Goal: Task Accomplishment & Management: Use online tool/utility

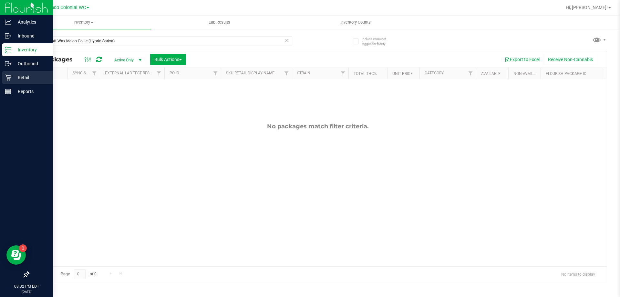
click at [6, 81] on div "Retail" at bounding box center [27, 77] width 51 height 13
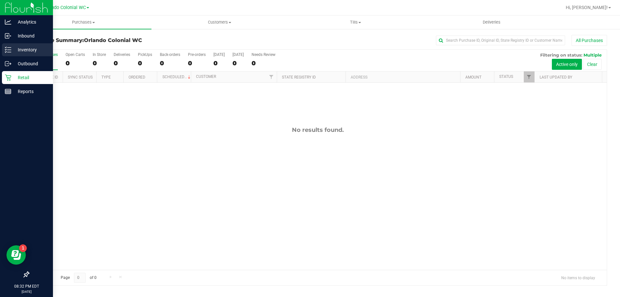
click at [15, 48] on p "Inventory" at bounding box center [30, 50] width 39 height 8
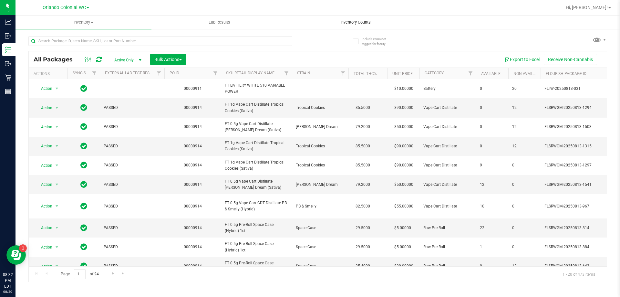
click at [361, 24] on span "Inventory Counts" at bounding box center [356, 22] width 48 height 6
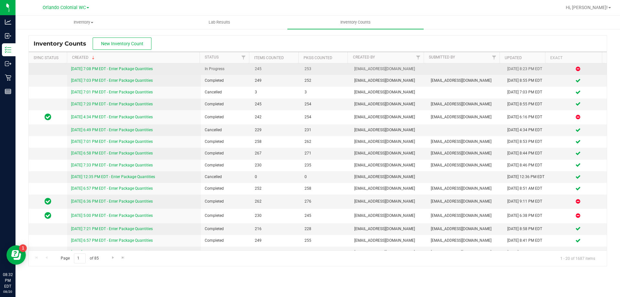
click at [151, 70] on link "[DATE] 7:08 PM EDT - Enter Package Quantities" at bounding box center [112, 69] width 82 height 5
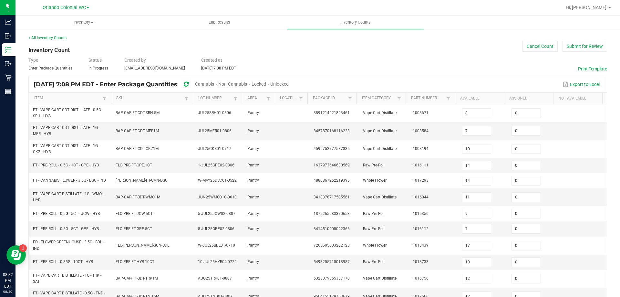
type input "2"
type input "5"
type input "2"
type input "4"
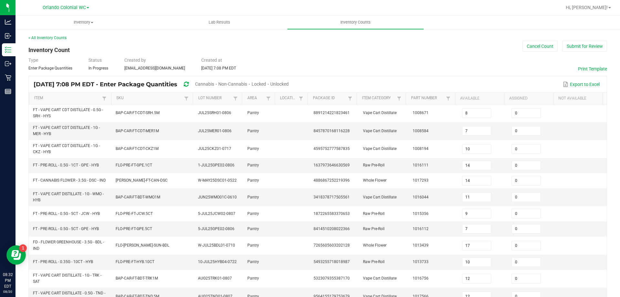
type input "4"
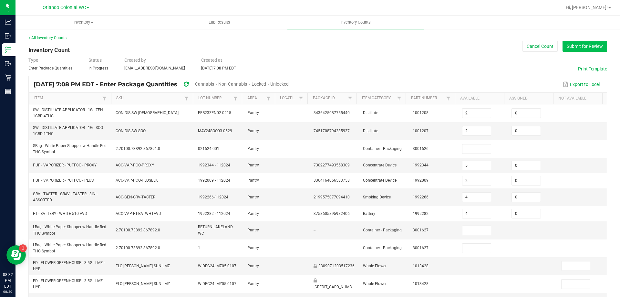
click at [584, 43] on button "Submit for Review" at bounding box center [585, 46] width 45 height 11
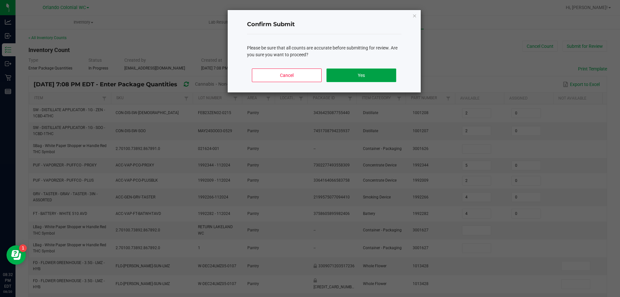
click at [354, 78] on button "Yes" at bounding box center [361, 75] width 69 height 14
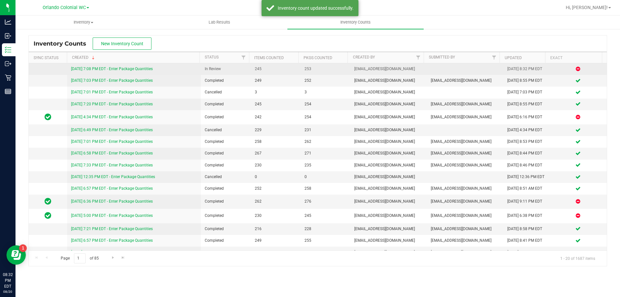
click at [145, 67] on link "[DATE] 7:08 PM EDT - Enter Package Quantities" at bounding box center [112, 69] width 82 height 5
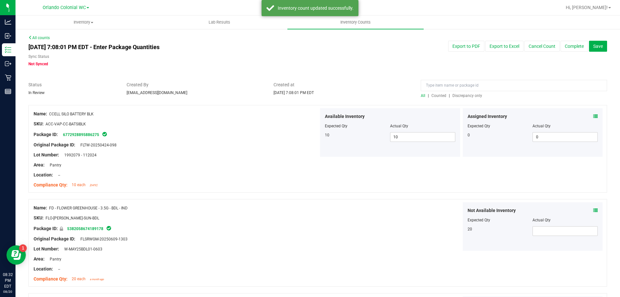
click at [463, 95] on span "Discrepancy only" at bounding box center [468, 95] width 30 height 5
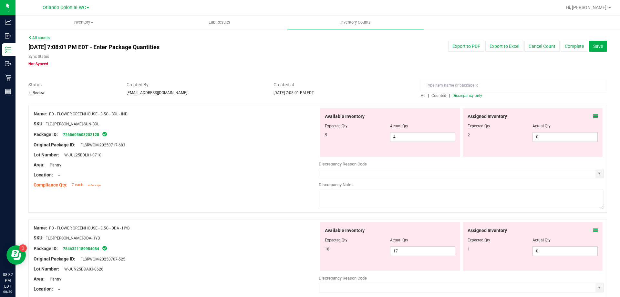
click at [593, 115] on icon at bounding box center [595, 116] width 5 height 5
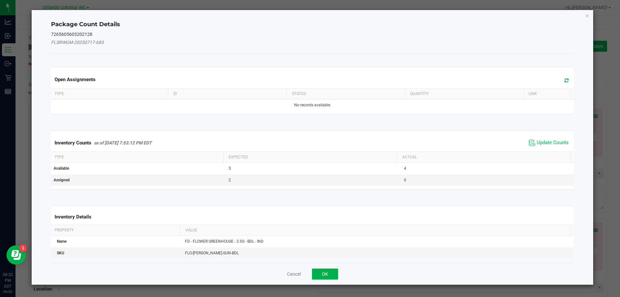
click at [547, 139] on span "Update Counts" at bounding box center [548, 143] width 43 height 10
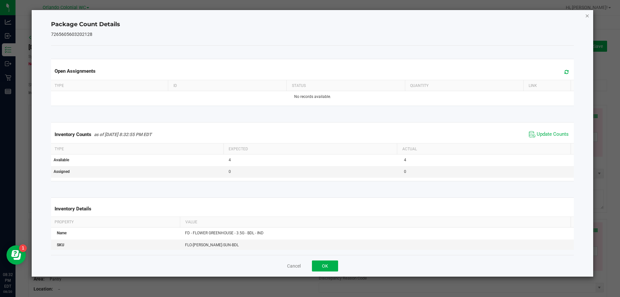
click at [589, 16] on icon "Close" at bounding box center [587, 16] width 5 height 8
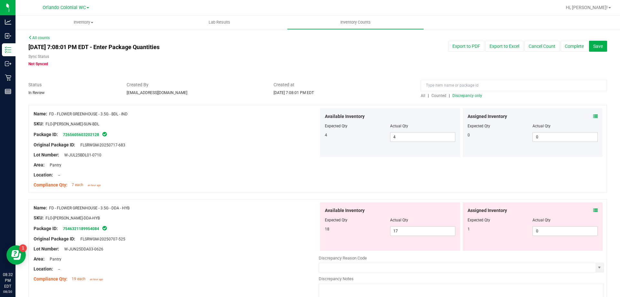
click at [593, 210] on icon at bounding box center [595, 210] width 5 height 5
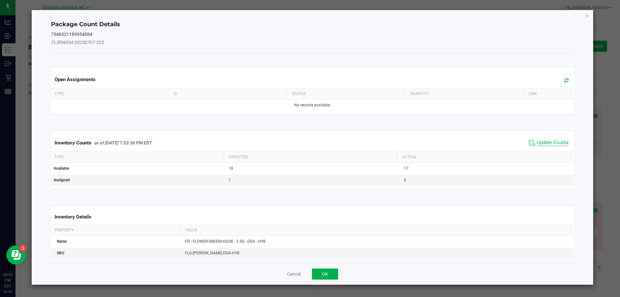
click at [555, 140] on span "Update Counts" at bounding box center [553, 143] width 32 height 6
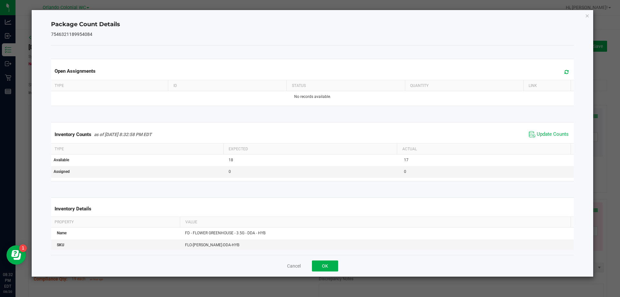
click at [585, 15] on div "Package Count Details 7546321189954084 Open Assignments Type ID Status Quantity…" at bounding box center [313, 143] width 562 height 266
click at [587, 16] on icon "Close" at bounding box center [587, 16] width 5 height 8
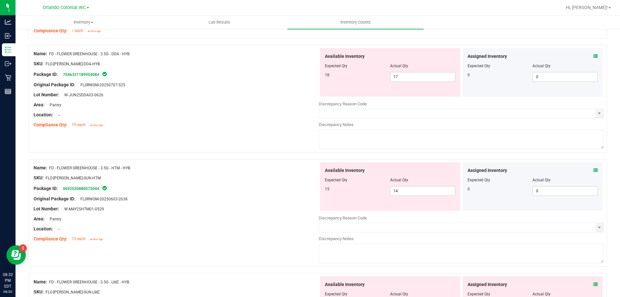
scroll to position [194, 0]
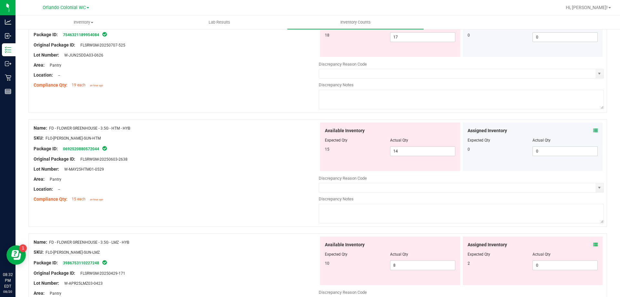
click at [593, 130] on icon at bounding box center [595, 130] width 5 height 5
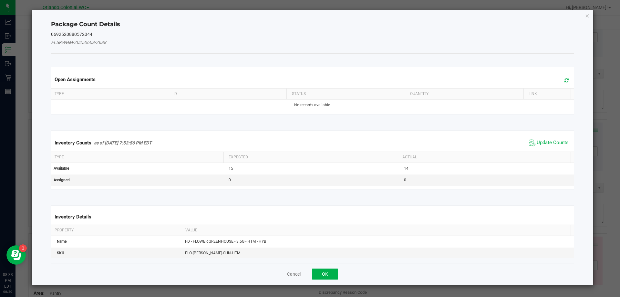
click at [548, 139] on span "Update Counts" at bounding box center [548, 143] width 43 height 10
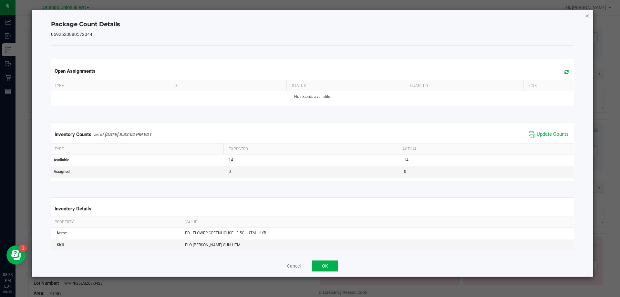
click at [586, 16] on icon "Close" at bounding box center [587, 16] width 5 height 8
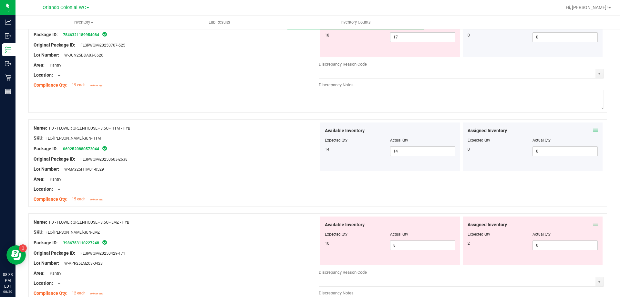
click at [593, 224] on icon at bounding box center [595, 224] width 5 height 5
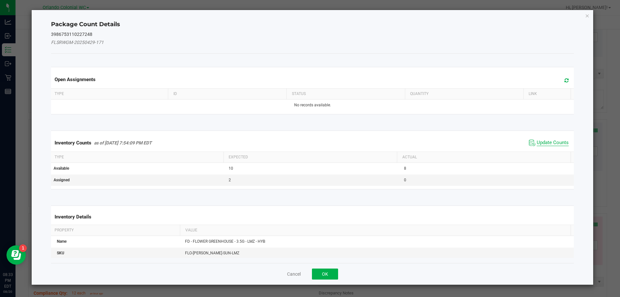
click at [554, 140] on span "Update Counts" at bounding box center [553, 143] width 32 height 6
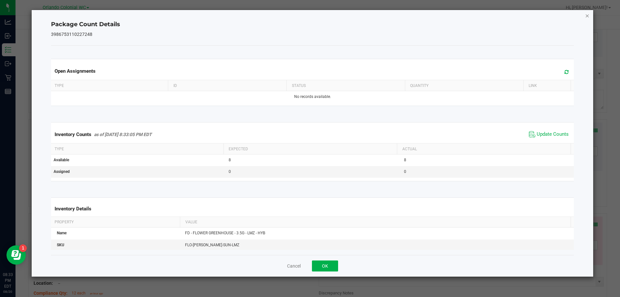
click at [589, 16] on icon "Close" at bounding box center [587, 16] width 5 height 8
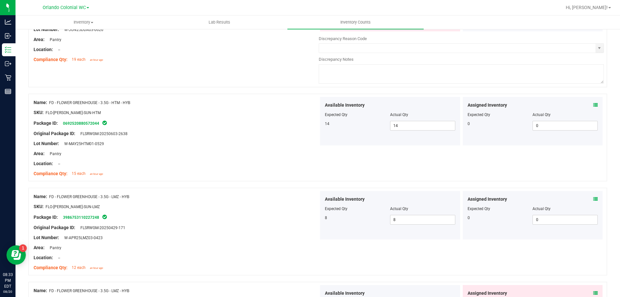
scroll to position [355, 0]
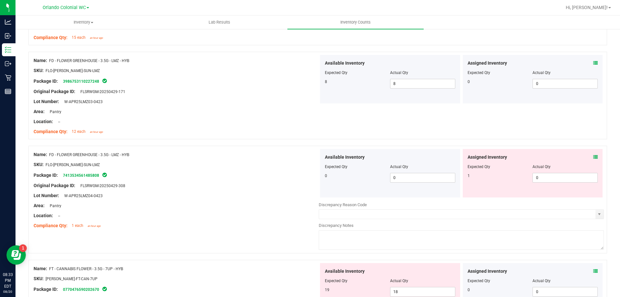
click at [593, 156] on div "Assigned Inventory Expected Qty Actual Qty 1 0 0" at bounding box center [533, 173] width 140 height 48
click at [593, 156] on icon at bounding box center [595, 157] width 5 height 5
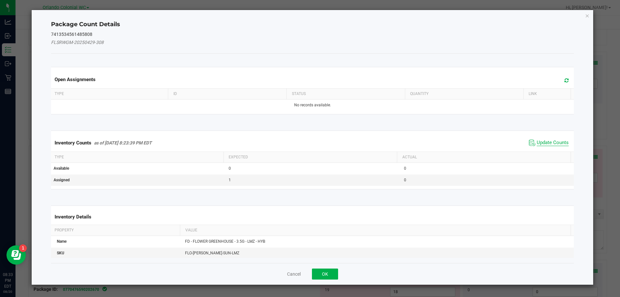
click at [544, 141] on span "Update Counts" at bounding box center [553, 143] width 32 height 6
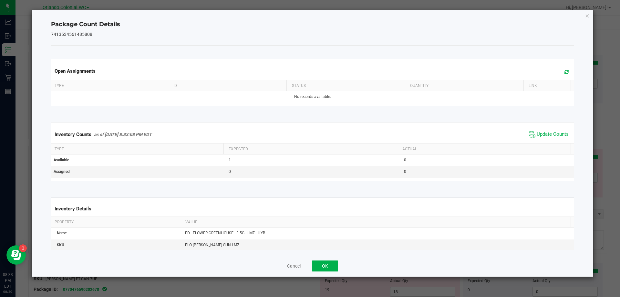
click at [591, 13] on div "Package Count Details 7413534561485808 Open Assignments Type ID Status Quantity…" at bounding box center [313, 143] width 562 height 266
click at [589, 14] on div "Package Count Details 7413534561485808 Open Assignments Type ID Status Quantity…" at bounding box center [313, 143] width 562 height 266
click at [589, 16] on icon "Close" at bounding box center [587, 16] width 5 height 8
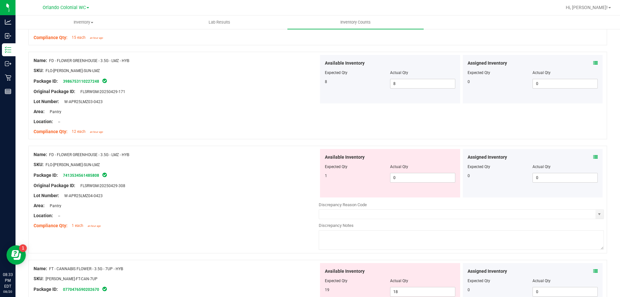
click at [595, 270] on div "Assigned Inventory Expected Qty Actual Qty 0 0 0" at bounding box center [533, 287] width 140 height 48
click at [593, 270] on icon at bounding box center [595, 271] width 5 height 5
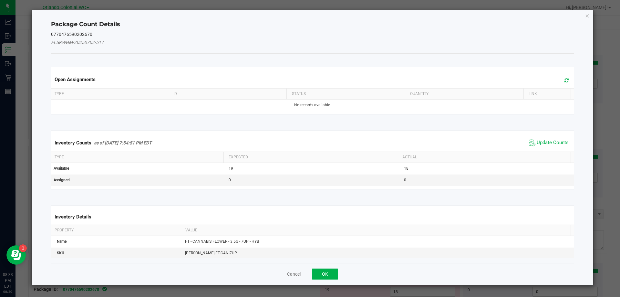
click at [551, 143] on span "Update Counts" at bounding box center [553, 143] width 32 height 6
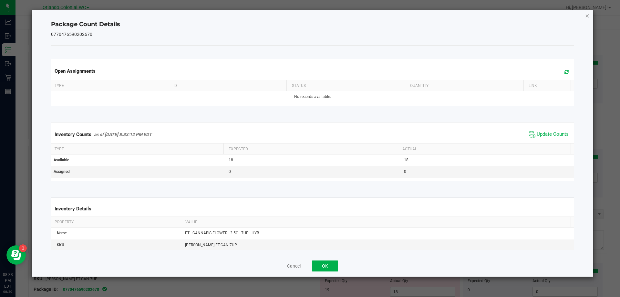
click at [587, 15] on icon "Close" at bounding box center [587, 16] width 5 height 8
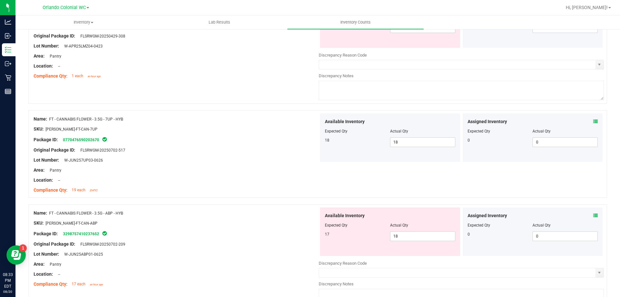
scroll to position [549, 0]
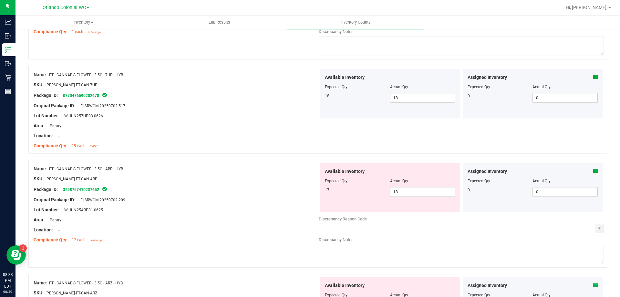
click at [593, 170] on icon at bounding box center [595, 171] width 5 height 5
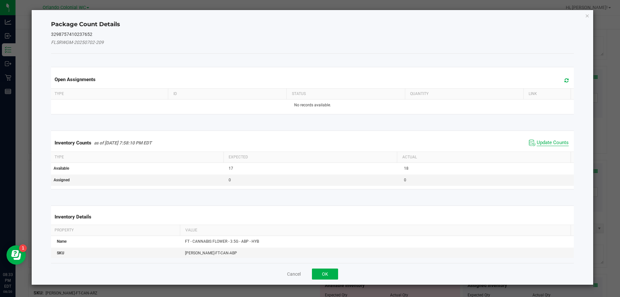
click at [553, 145] on span "Update Counts" at bounding box center [553, 143] width 32 height 6
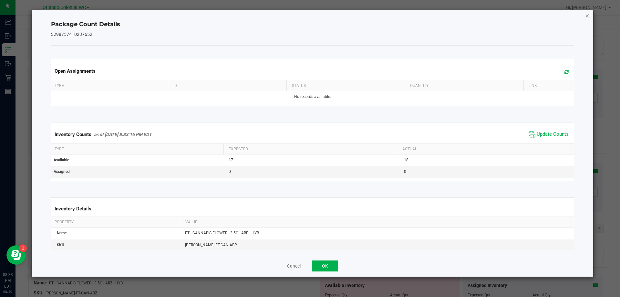
click at [588, 14] on icon "Close" at bounding box center [587, 16] width 5 height 8
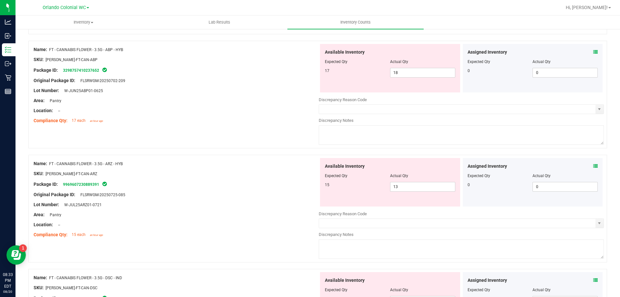
scroll to position [678, 0]
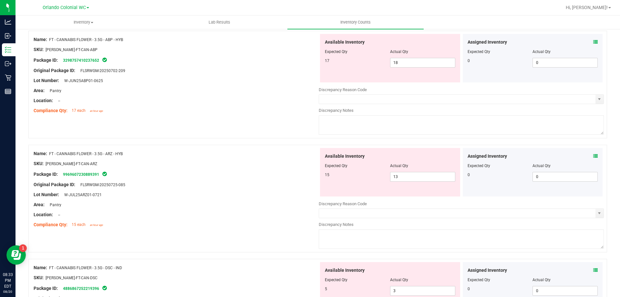
click at [593, 44] on icon at bounding box center [595, 42] width 5 height 5
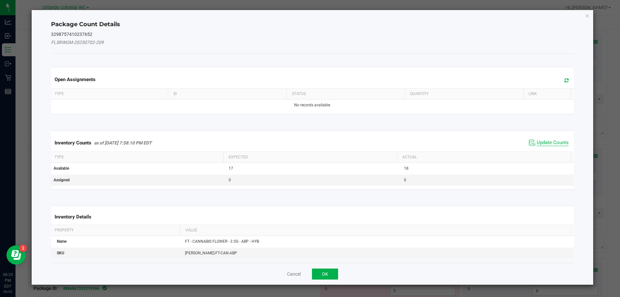
click at [554, 141] on span "Update Counts" at bounding box center [553, 143] width 32 height 6
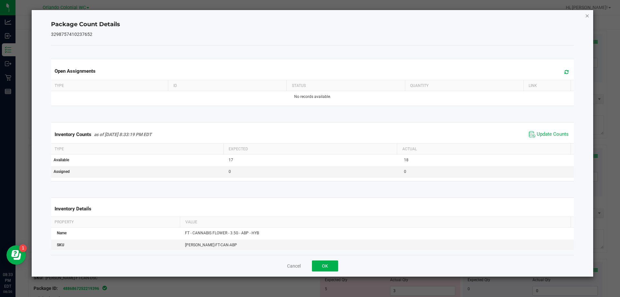
click at [588, 14] on icon "Close" at bounding box center [587, 16] width 5 height 8
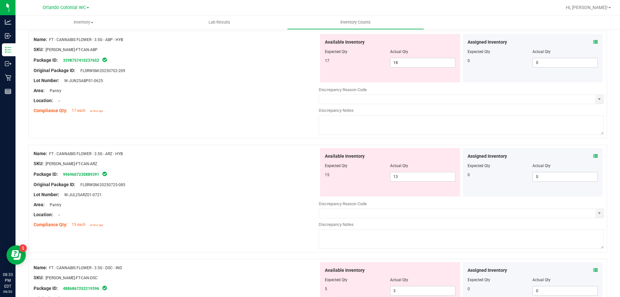
click at [593, 154] on icon at bounding box center [595, 156] width 5 height 5
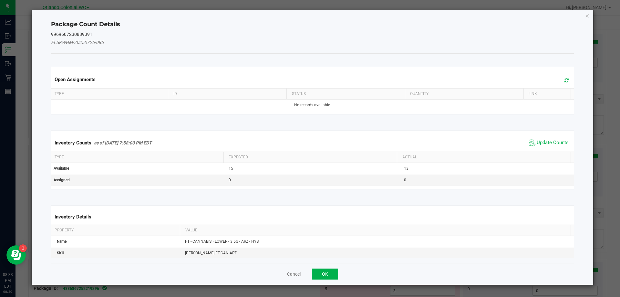
click at [545, 143] on span "Update Counts" at bounding box center [553, 143] width 32 height 6
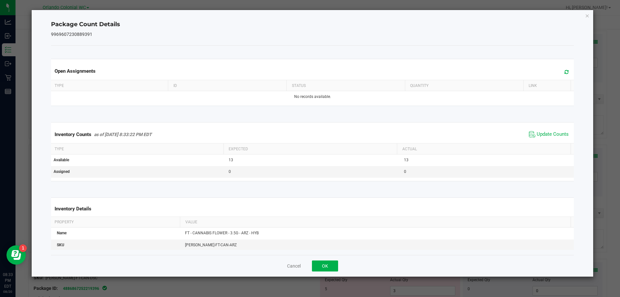
click at [586, 10] on div "Package Count Details 9969607230889391 Open Assignments Type ID Status Quantity…" at bounding box center [313, 143] width 562 height 266
click at [586, 14] on icon "Close" at bounding box center [587, 16] width 5 height 8
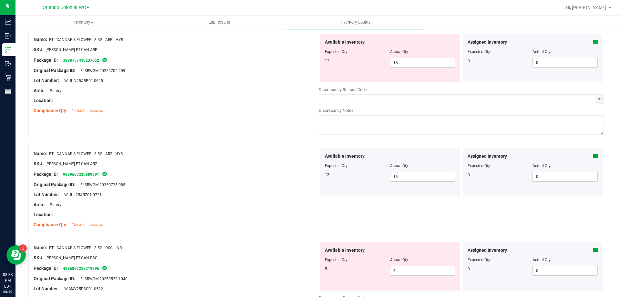
click at [588, 248] on div "Assigned Inventory" at bounding box center [533, 250] width 130 height 7
click at [593, 248] on icon at bounding box center [595, 250] width 5 height 5
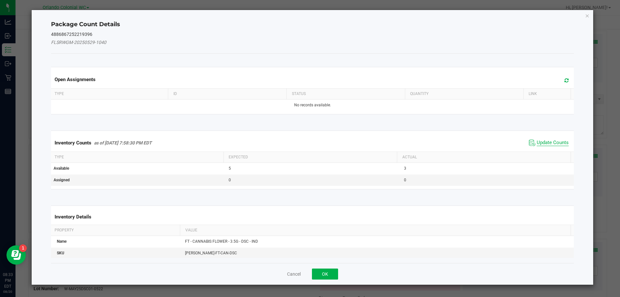
click at [545, 141] on span "Update Counts" at bounding box center [553, 143] width 32 height 6
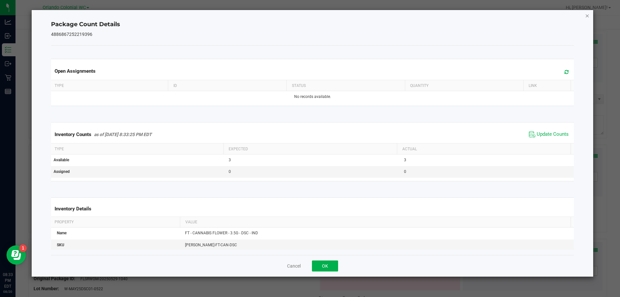
click at [587, 15] on icon "Close" at bounding box center [587, 16] width 5 height 8
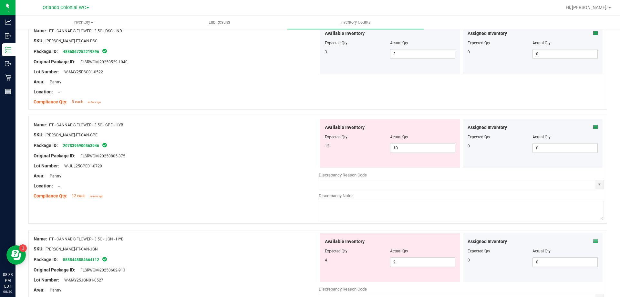
scroll to position [904, 0]
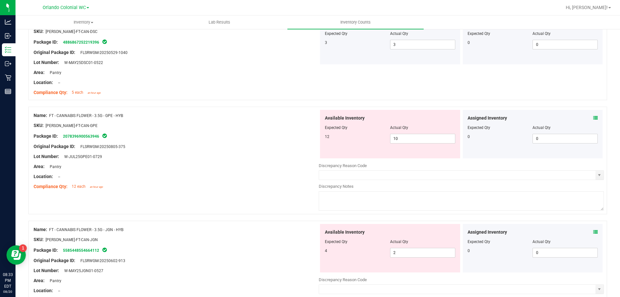
click at [593, 118] on icon at bounding box center [595, 118] width 5 height 5
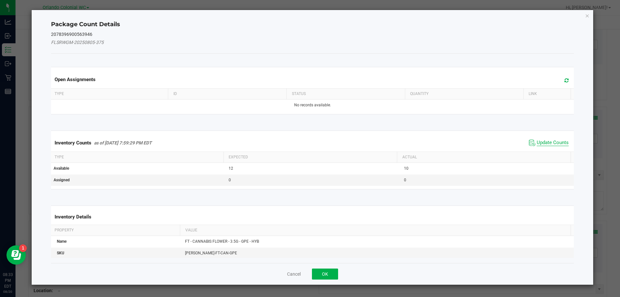
click at [559, 146] on span "Update Counts" at bounding box center [548, 143] width 43 height 10
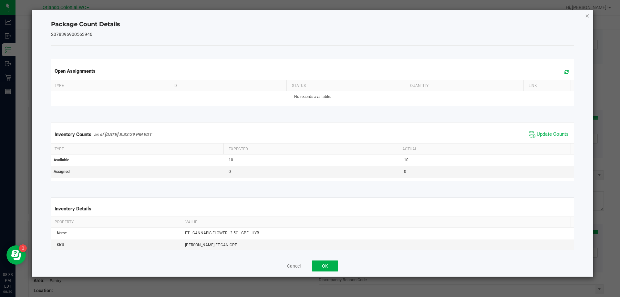
click at [589, 12] on icon "Close" at bounding box center [587, 16] width 5 height 8
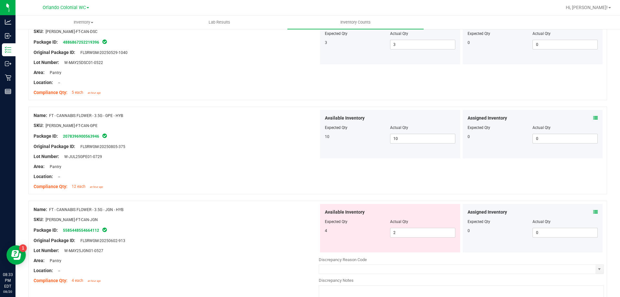
click at [593, 212] on icon at bounding box center [595, 212] width 5 height 5
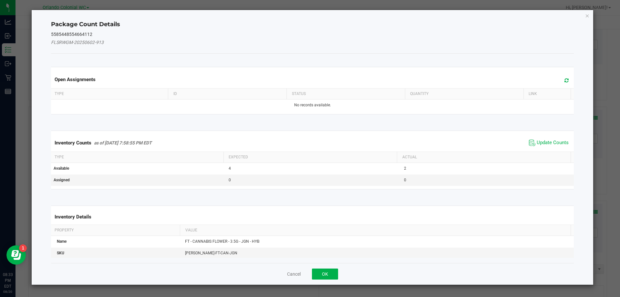
click at [559, 138] on span "Update Counts" at bounding box center [548, 143] width 43 height 10
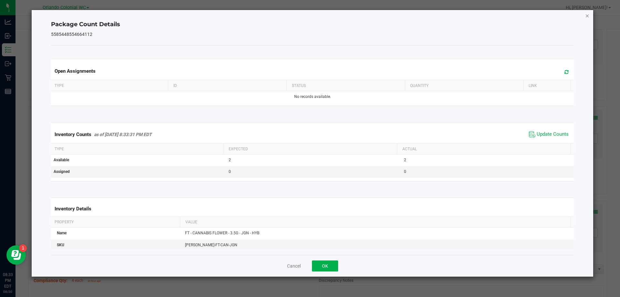
click at [586, 16] on icon "Close" at bounding box center [587, 16] width 5 height 8
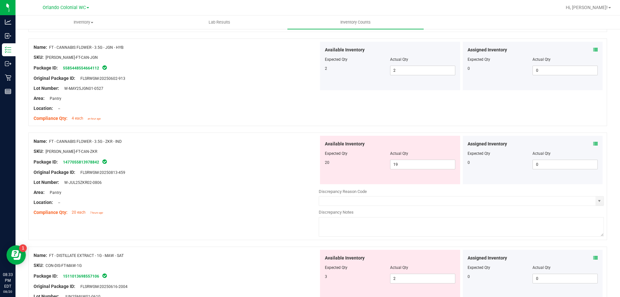
scroll to position [1098, 0]
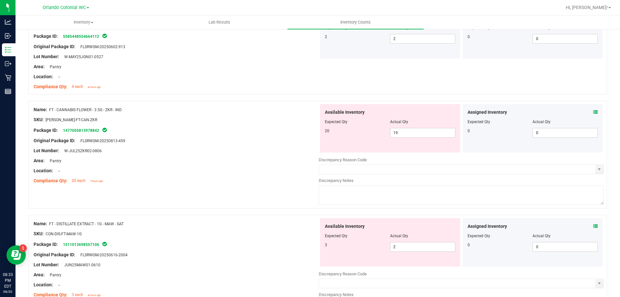
click at [593, 110] on icon at bounding box center [595, 112] width 5 height 5
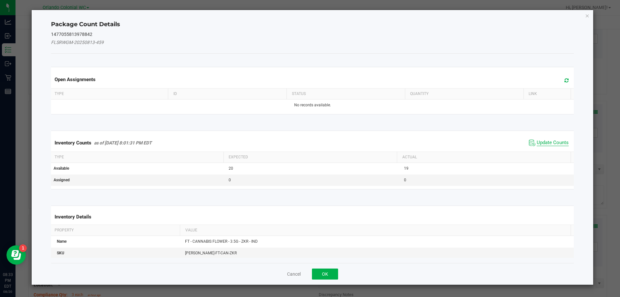
drag, startPoint x: 557, startPoint y: 144, endPoint x: 558, endPoint y: 140, distance: 4.9
click at [557, 143] on span "Update Counts" at bounding box center [553, 143] width 32 height 6
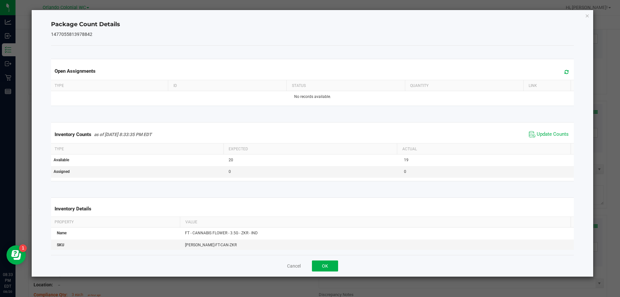
drag, startPoint x: 587, startPoint y: 15, endPoint x: 584, endPoint y: 58, distance: 43.4
click at [587, 15] on icon "Close" at bounding box center [587, 16] width 5 height 8
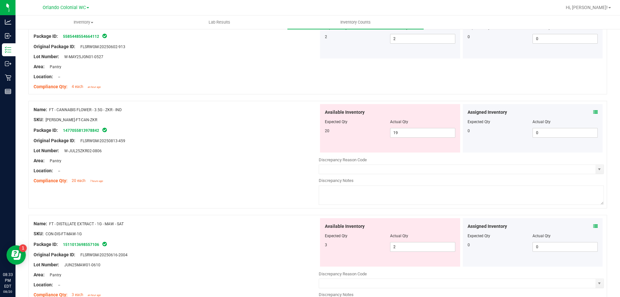
click at [593, 227] on icon at bounding box center [595, 226] width 5 height 5
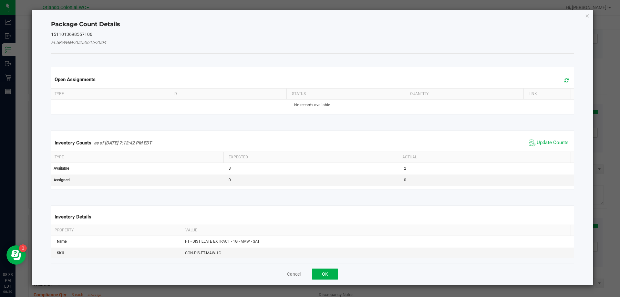
click at [548, 143] on span "Update Counts" at bounding box center [553, 143] width 32 height 6
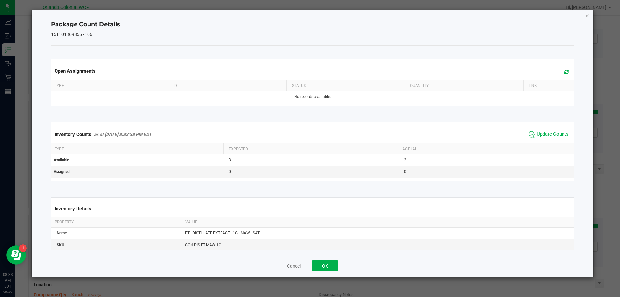
click at [583, 16] on div "Package Count Details 1511013698557106 Open Assignments Type ID Status Quantity…" at bounding box center [313, 143] width 562 height 266
click at [586, 16] on icon "Close" at bounding box center [587, 16] width 5 height 8
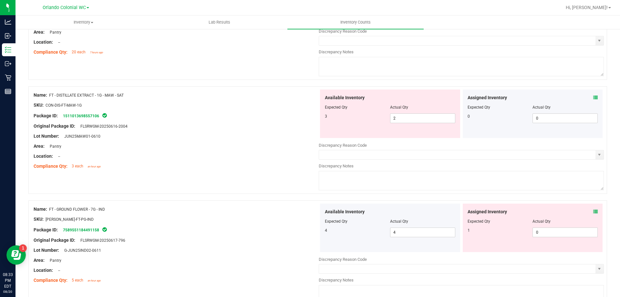
scroll to position [1227, 0]
click at [593, 95] on icon at bounding box center [595, 97] width 5 height 5
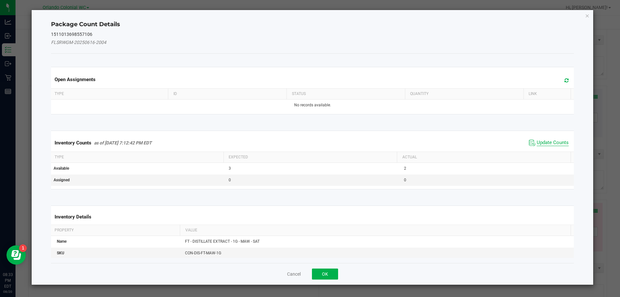
click at [542, 145] on span "Update Counts" at bounding box center [553, 143] width 32 height 6
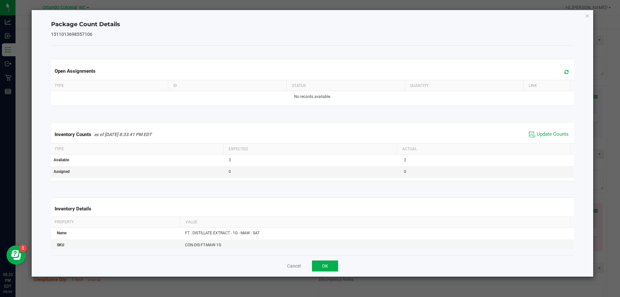
click at [591, 13] on div "Package Count Details 1511013698557106 Open Assignments Type ID Status Quantity…" at bounding box center [313, 143] width 562 height 266
click at [589, 18] on icon "Close" at bounding box center [587, 16] width 5 height 8
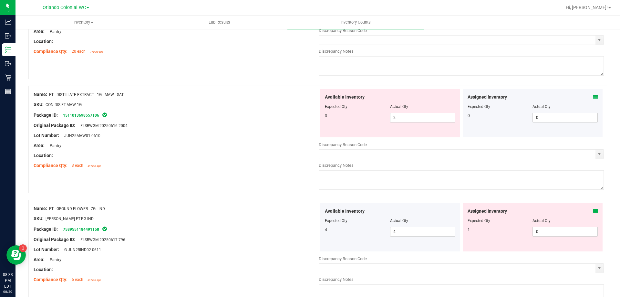
click at [593, 208] on span at bounding box center [595, 211] width 5 height 7
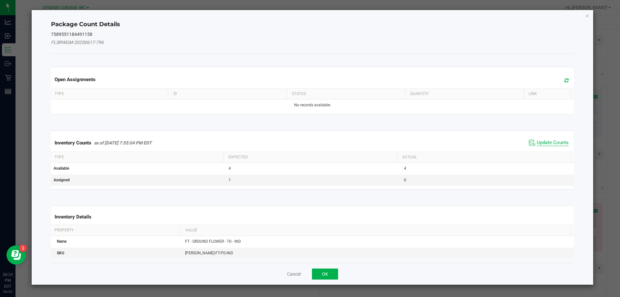
click at [563, 142] on span "Update Counts" at bounding box center [553, 143] width 32 height 6
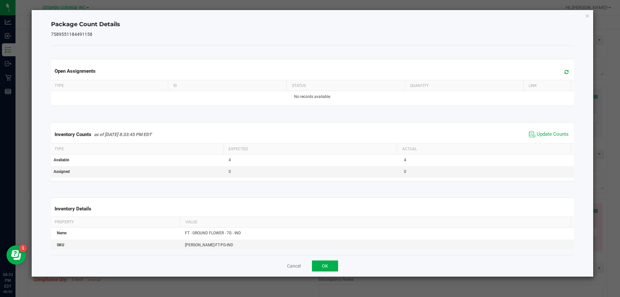
click at [587, 19] on icon "Close" at bounding box center [587, 16] width 5 height 8
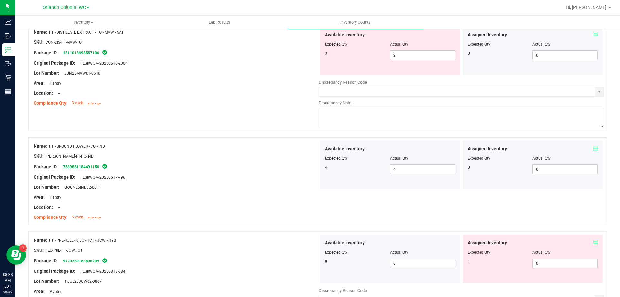
scroll to position [1357, 0]
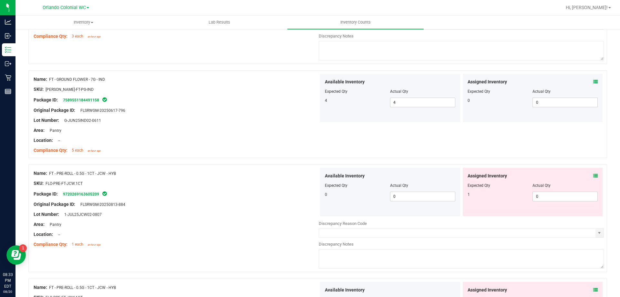
click at [593, 175] on icon at bounding box center [595, 175] width 5 height 5
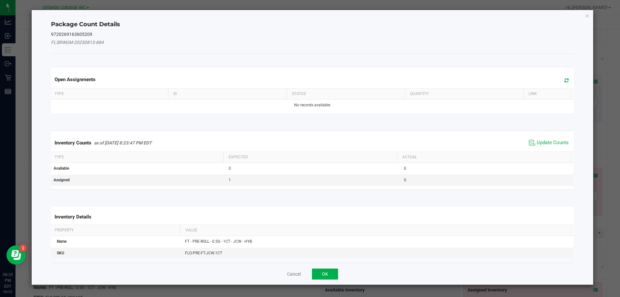
click at [559, 146] on span "Update Counts" at bounding box center [548, 143] width 43 height 10
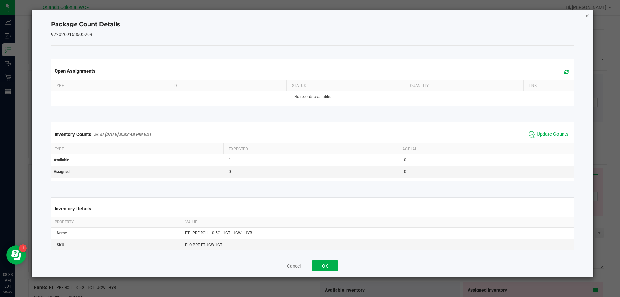
click at [587, 16] on icon "Close" at bounding box center [587, 16] width 5 height 8
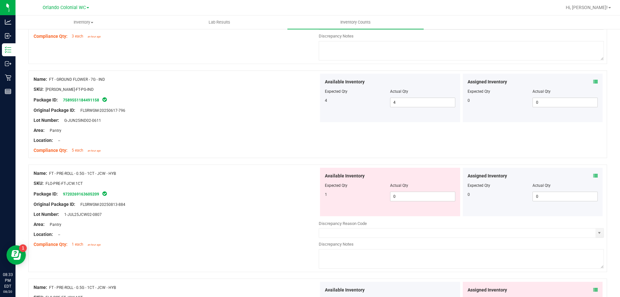
click at [588, 287] on div "Assigned Inventory" at bounding box center [533, 290] width 130 height 7
click at [593, 288] on icon at bounding box center [595, 289] width 5 height 5
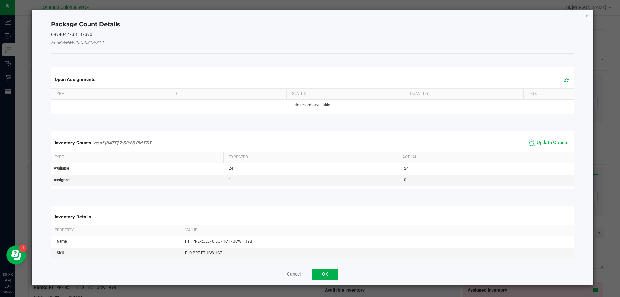
click at [545, 138] on span "Update Counts" at bounding box center [548, 143] width 43 height 10
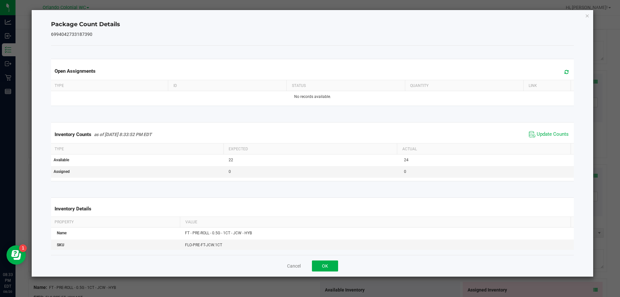
click at [585, 19] on div "Package Count Details 6994042733187390 Open Assignments Type ID Status Quantity…" at bounding box center [313, 143] width 562 height 266
click at [585, 18] on icon "Close" at bounding box center [587, 16] width 5 height 8
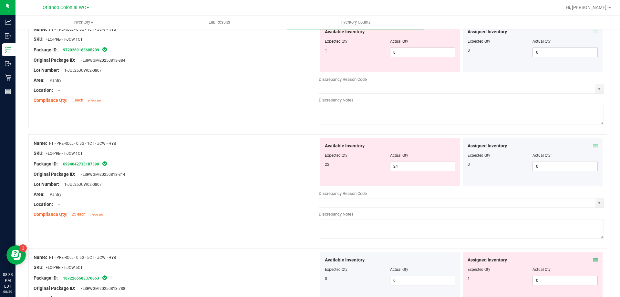
scroll to position [1550, 0]
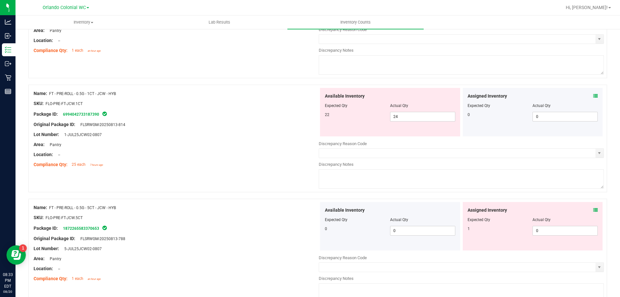
click at [593, 213] on span at bounding box center [595, 210] width 5 height 7
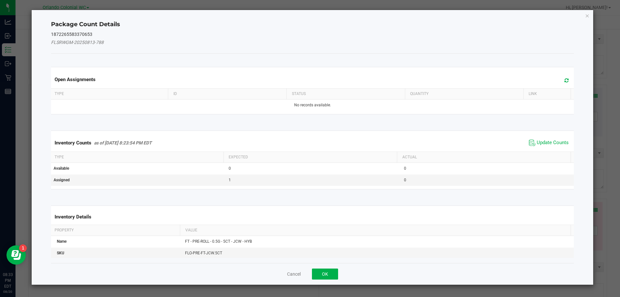
click at [543, 146] on span "Update Counts" at bounding box center [548, 143] width 43 height 10
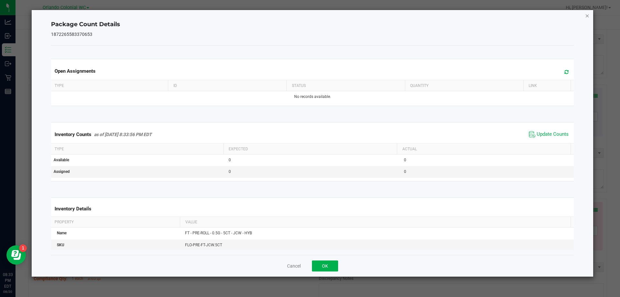
click at [586, 14] on icon "Close" at bounding box center [587, 16] width 5 height 8
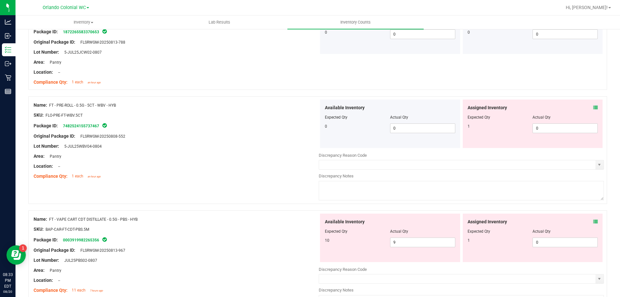
scroll to position [1777, 0]
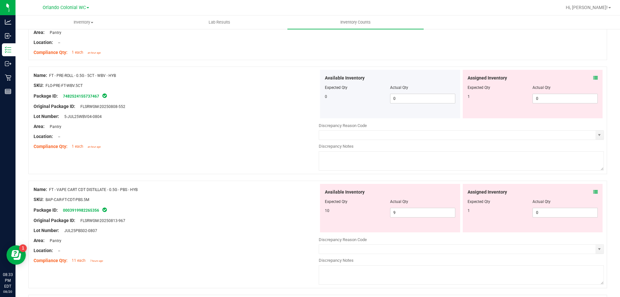
click at [593, 75] on span at bounding box center [595, 78] width 5 height 7
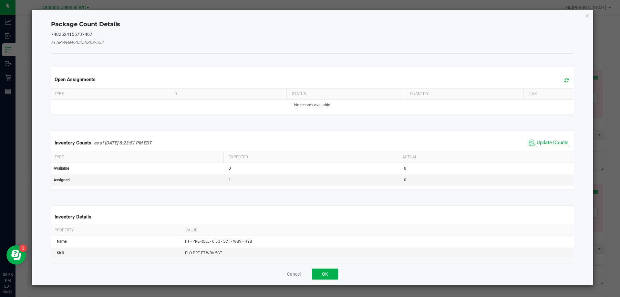
click at [553, 141] on span "Update Counts" at bounding box center [553, 143] width 32 height 6
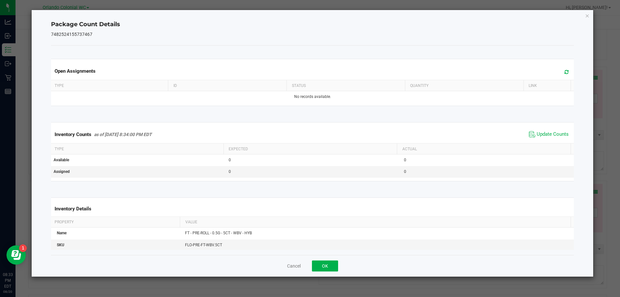
click at [590, 9] on ngb-modal-window "Package Count Details 7482524155737467 Open Assignments Type ID Status Quantity…" at bounding box center [312, 148] width 625 height 297
click at [587, 16] on icon "Close" at bounding box center [587, 16] width 5 height 8
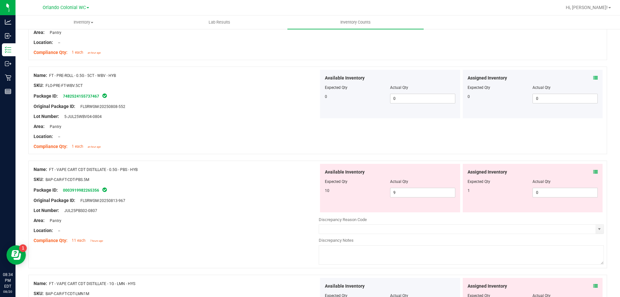
click at [593, 171] on div "Assigned Inventory Expected Qty Actual Qty 1 0 0" at bounding box center [533, 188] width 140 height 48
click at [593, 171] on icon at bounding box center [595, 172] width 5 height 5
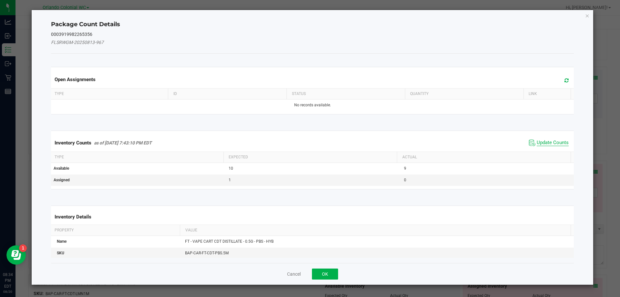
click at [550, 143] on span "Update Counts" at bounding box center [553, 143] width 32 height 6
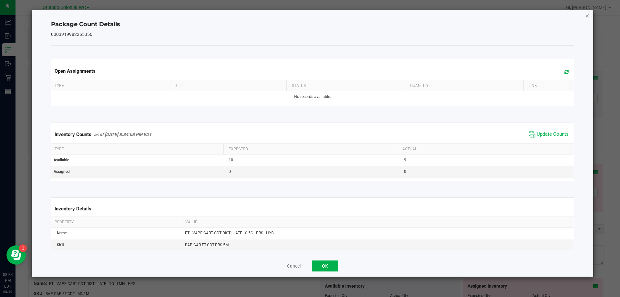
click at [588, 15] on icon "Close" at bounding box center [587, 16] width 5 height 8
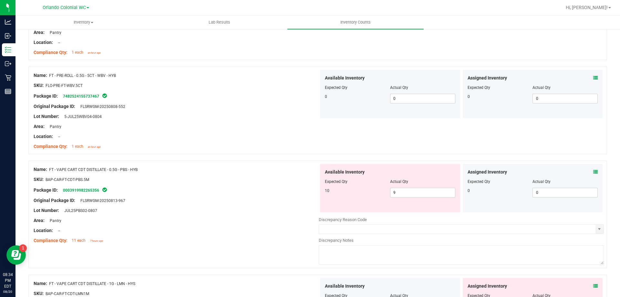
click at [589, 287] on div "Assigned Inventory" at bounding box center [533, 286] width 130 height 7
click at [593, 286] on icon at bounding box center [595, 286] width 5 height 5
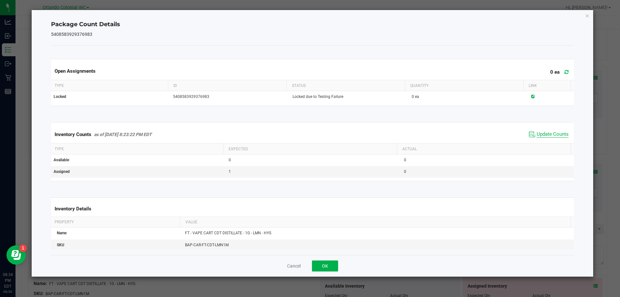
click at [556, 133] on span "Update Counts" at bounding box center [553, 134] width 32 height 6
click at [589, 15] on icon "Close" at bounding box center [587, 16] width 5 height 8
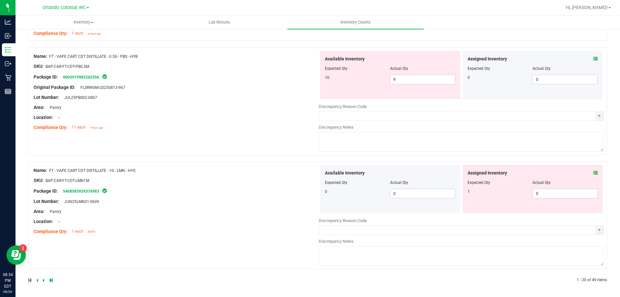
scroll to position [1890, 0]
click at [593, 175] on span at bounding box center [595, 172] width 5 height 7
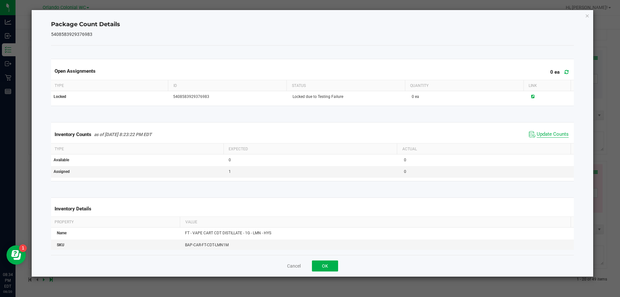
click at [544, 133] on span "Update Counts" at bounding box center [553, 134] width 32 height 6
click at [587, 15] on icon "Close" at bounding box center [587, 16] width 5 height 8
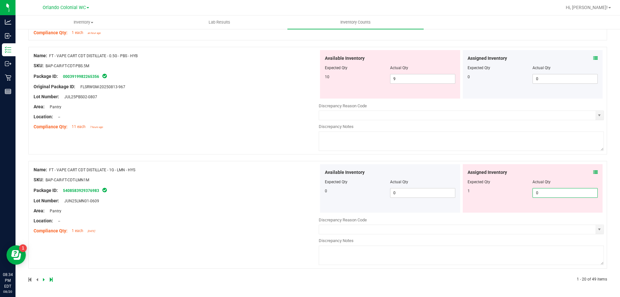
drag, startPoint x: 574, startPoint y: 195, endPoint x: 479, endPoint y: 200, distance: 95.1
click at [481, 200] on div "Assigned Inventory Expected Qty Actual Qty 1 0 0" at bounding box center [533, 188] width 140 height 48
type input "1"
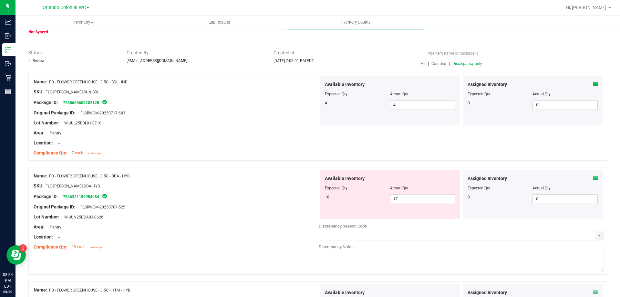
scroll to position [97, 0]
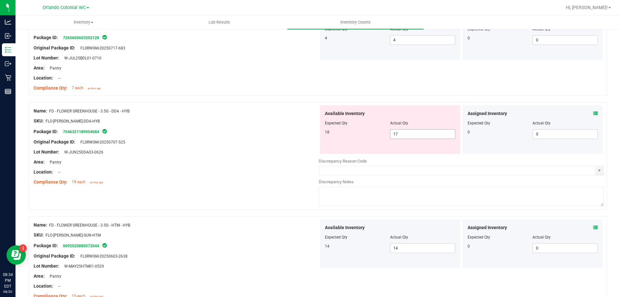
click at [307, 133] on div "Name: FD - FLOWER GREENHOUSE - 3.5G - DDA - HYB SKU: FLO-[PERSON_NAME]-DDA-HYB …" at bounding box center [317, 156] width 579 height 108
type input "18"
click at [243, 120] on div "SKU: FLO-[PERSON_NAME]-DDA-HYB" at bounding box center [176, 121] width 285 height 7
type input "18"
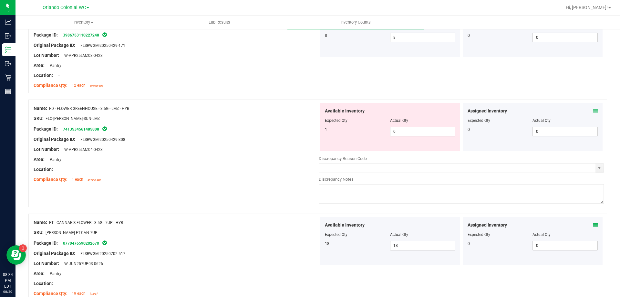
scroll to position [388, 0]
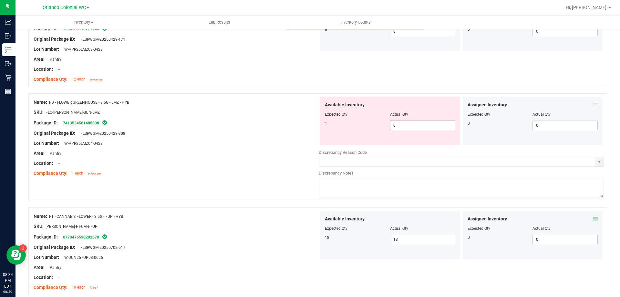
click at [413, 121] on span "0 0" at bounding box center [422, 125] width 65 height 10
type input "1"
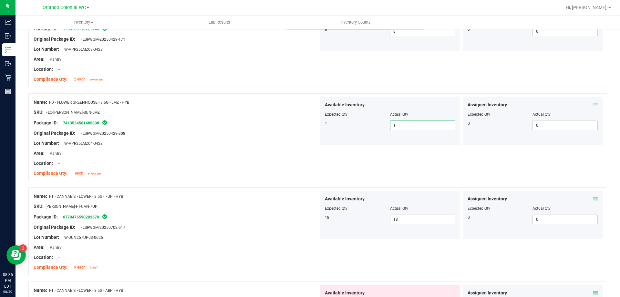
click at [330, 127] on div "1 1 1" at bounding box center [390, 125] width 130 height 10
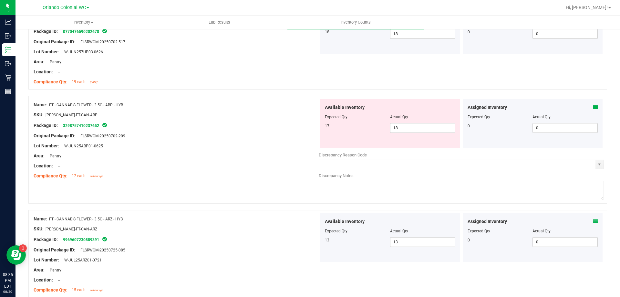
scroll to position [581, 0]
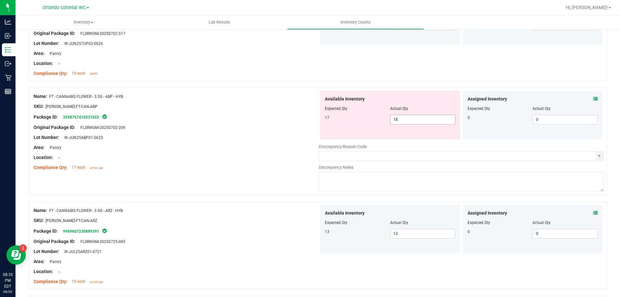
click at [409, 120] on input "18" at bounding box center [423, 119] width 65 height 9
type input "17"
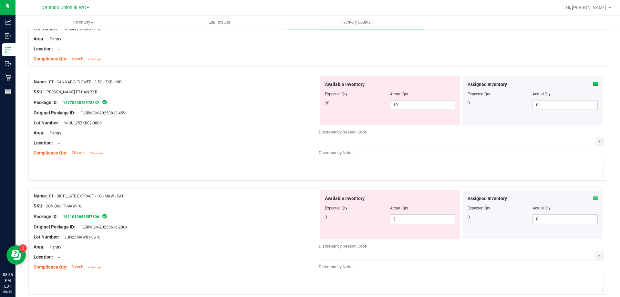
scroll to position [1098, 0]
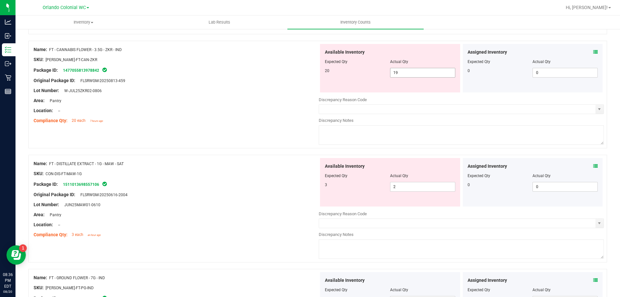
click at [414, 75] on input "19" at bounding box center [423, 72] width 65 height 9
type input "1"
type input "20"
click at [228, 175] on div "Name: FT - DISTILLATE EXTRACT - 1G - MAW - SAT SKU: CON-DIS-FT-MAW-1G Package I…" at bounding box center [176, 199] width 285 height 82
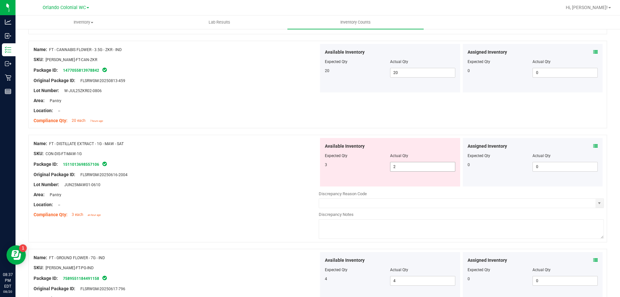
click at [410, 163] on input "2" at bounding box center [423, 166] width 65 height 9
type input "3"
click at [240, 180] on div at bounding box center [176, 179] width 285 height 3
type input "3"
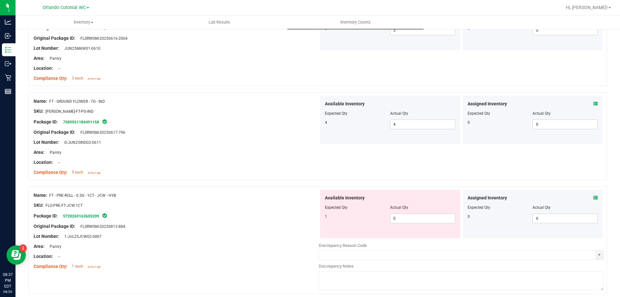
scroll to position [1292, 0]
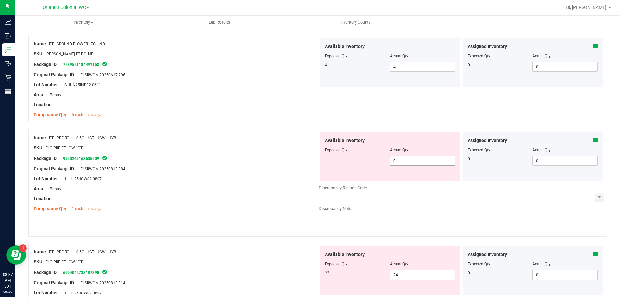
click at [421, 165] on span "0 0" at bounding box center [422, 161] width 65 height 10
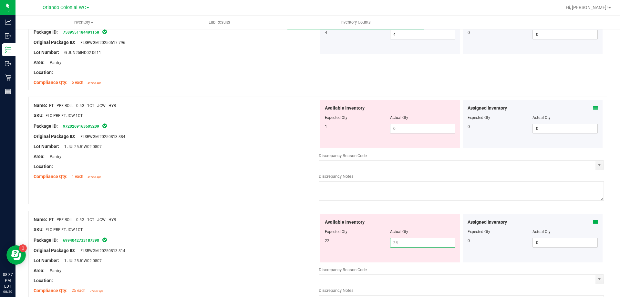
click at [406, 240] on span "24 24" at bounding box center [422, 243] width 65 height 10
click at [403, 130] on span "0 0" at bounding box center [422, 129] width 65 height 10
click at [403, 130] on input "0" at bounding box center [423, 128] width 65 height 9
type input "1"
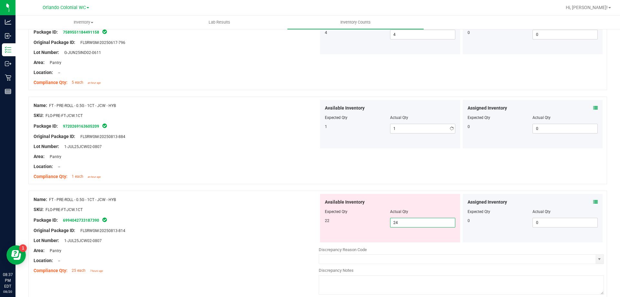
drag, startPoint x: 401, startPoint y: 242, endPoint x: 292, endPoint y: 249, distance: 109.4
click at [304, 249] on div "Name: FT - PRE-ROLL - 0.5G - 1CT - JCW - HYB SKU: FLO-PRE-FT-JCW.1CT Package ID…" at bounding box center [317, 245] width 579 height 108
type input "22"
click at [292, 216] on div "Package ID: 6994042733187390" at bounding box center [176, 220] width 285 height 8
type input "22"
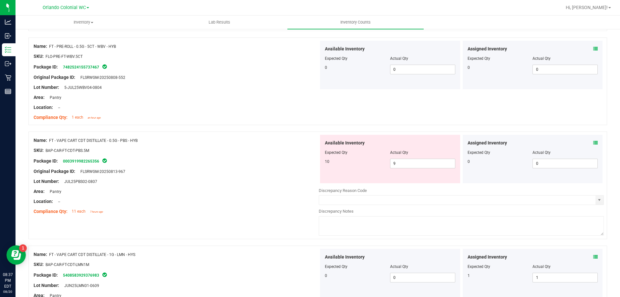
scroll to position [1720, 0]
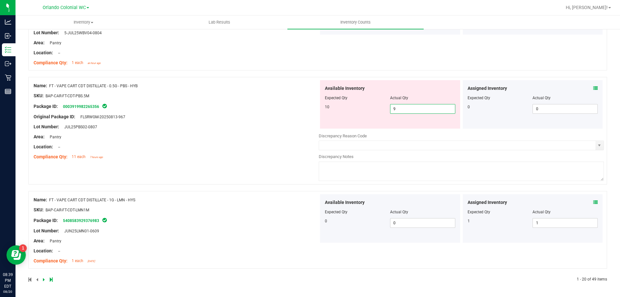
drag, startPoint x: 409, startPoint y: 108, endPoint x: 328, endPoint y: 113, distance: 80.9
click at [331, 113] on div "10 9 9" at bounding box center [390, 109] width 130 height 10
type input "10"
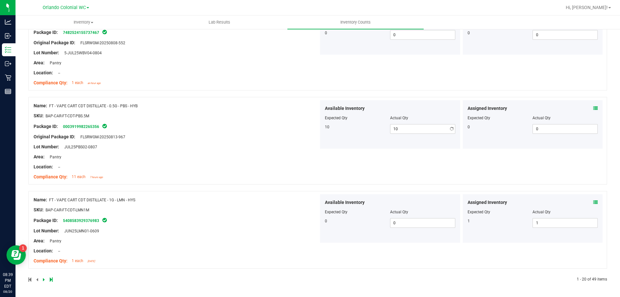
click at [241, 105] on div "Name: FT - VAPE CART CDT DISTILLATE - 0.5G - PBS - HYB SKU: BAP-CAR-FT-CDT-PBS.…" at bounding box center [176, 141] width 285 height 82
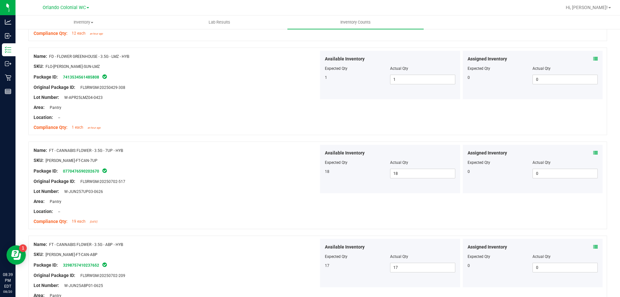
scroll to position [0, 0]
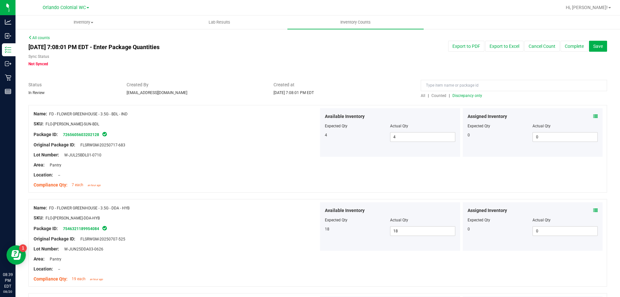
click at [474, 98] on div "All | Counted | Discrepancy only" at bounding box center [514, 96] width 186 height 6
click at [473, 97] on span "Discrepancy only" at bounding box center [468, 95] width 30 height 5
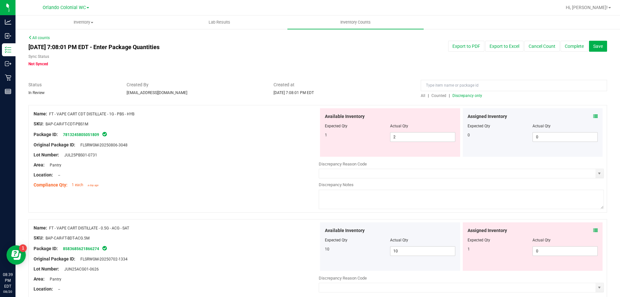
click at [593, 116] on icon at bounding box center [595, 116] width 5 height 5
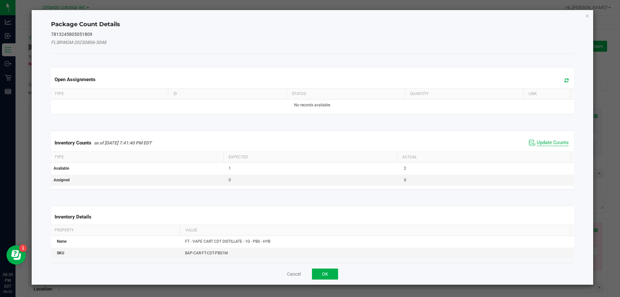
click at [544, 143] on span "Update Counts" at bounding box center [553, 143] width 32 height 6
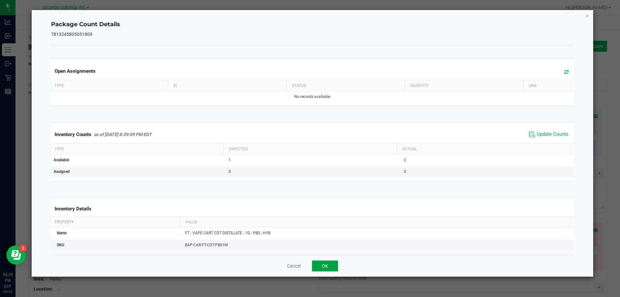
click at [330, 269] on button "OK" at bounding box center [325, 265] width 26 height 11
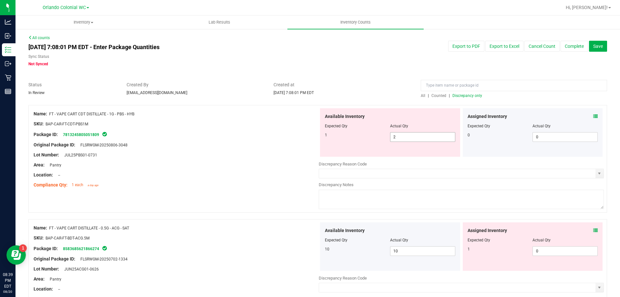
drag, startPoint x: 393, startPoint y: 137, endPoint x: 354, endPoint y: 133, distance: 39.9
click at [370, 137] on div "1 2 2" at bounding box center [390, 137] width 130 height 10
type input "1"
click at [291, 147] on div "Original Package ID: FLSRWGM-20250806-3048" at bounding box center [176, 144] width 285 height 7
type input "1"
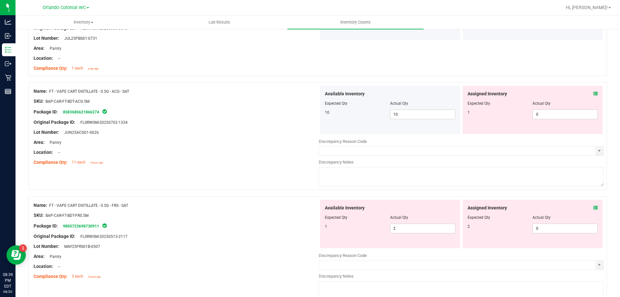
scroll to position [129, 0]
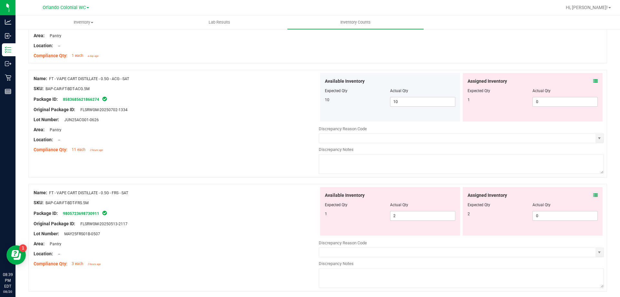
click at [593, 82] on icon at bounding box center [595, 81] width 5 height 5
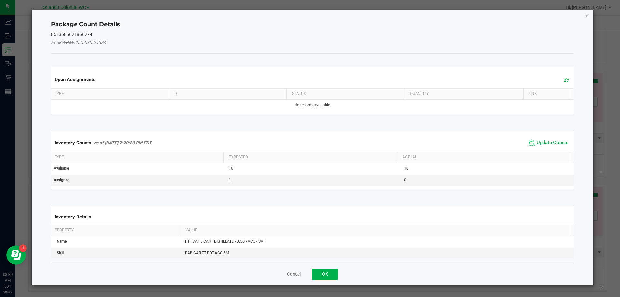
click at [538, 149] on div "Inventory Counts as of [DATE] 7:20:20 PM EDT Update Counts" at bounding box center [313, 142] width 526 height 17
click at [542, 142] on span "Update Counts" at bounding box center [553, 143] width 32 height 6
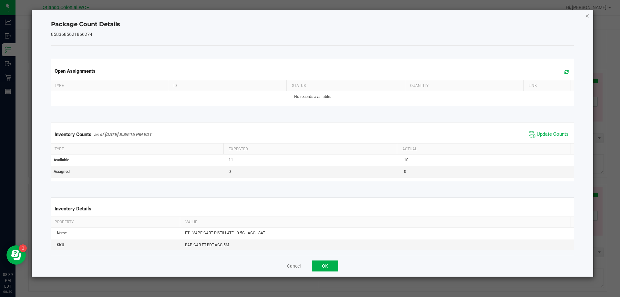
click at [589, 16] on icon "Close" at bounding box center [587, 16] width 5 height 8
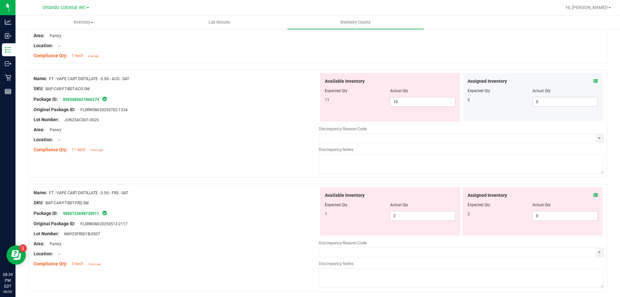
click at [594, 196] on div "Assigned Inventory Expected Qty Actual Qty 2 0 0" at bounding box center [533, 211] width 140 height 48
click at [593, 196] on icon at bounding box center [595, 195] width 5 height 5
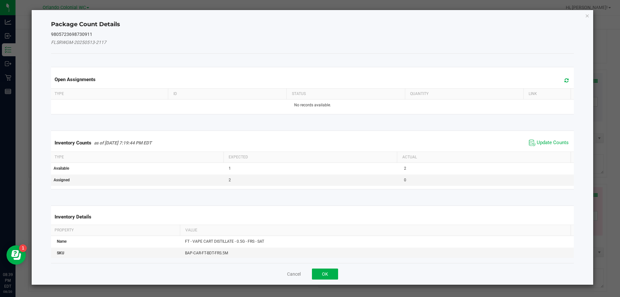
click at [559, 149] on div "Inventory Counts as of [DATE] 7:19:44 PM EDT Update Counts" at bounding box center [313, 142] width 526 height 17
click at [559, 144] on span "Update Counts" at bounding box center [553, 143] width 32 height 6
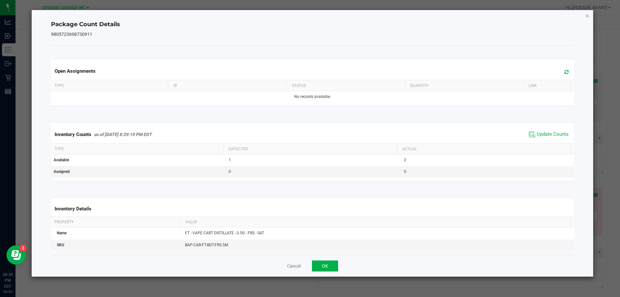
click at [588, 16] on icon "Close" at bounding box center [587, 16] width 5 height 8
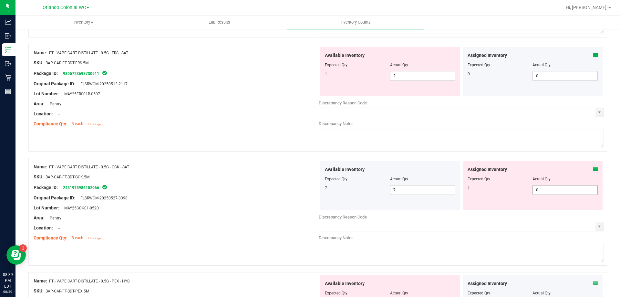
scroll to position [291, 0]
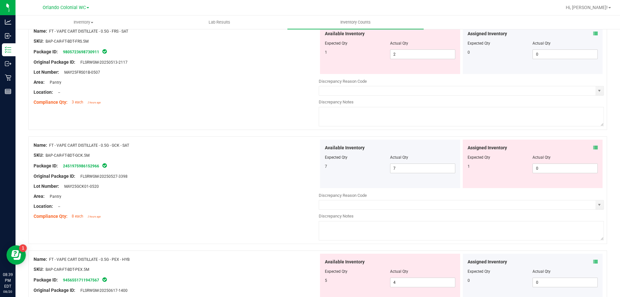
click at [593, 147] on icon at bounding box center [595, 147] width 5 height 5
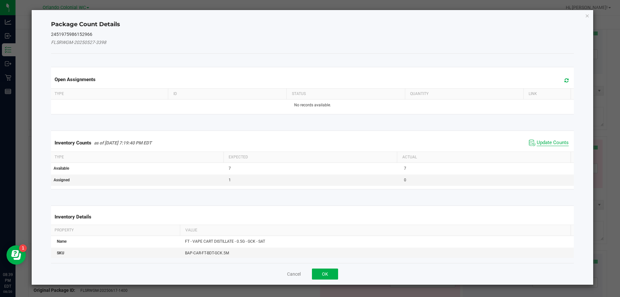
click at [540, 145] on span "Update Counts" at bounding box center [553, 143] width 32 height 6
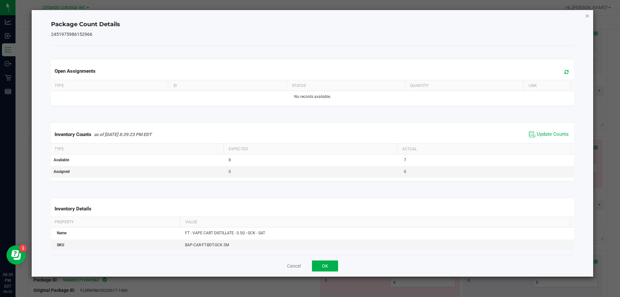
click at [590, 16] on div "Package Count Details 2451975986152966 Open Assignments Type ID Status Quantity…" at bounding box center [313, 143] width 562 height 266
click at [589, 15] on icon "Close" at bounding box center [587, 16] width 5 height 8
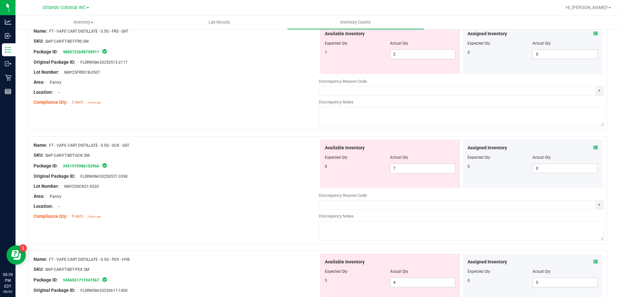
click at [593, 262] on icon at bounding box center [595, 261] width 5 height 5
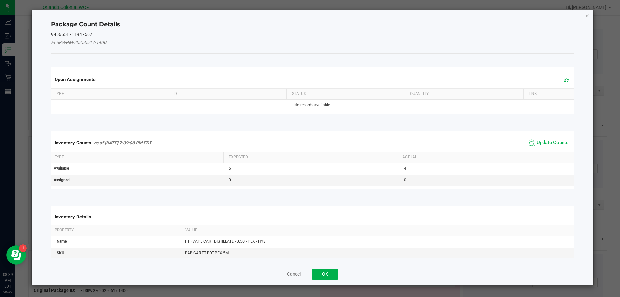
click at [549, 141] on span "Update Counts" at bounding box center [553, 143] width 32 height 6
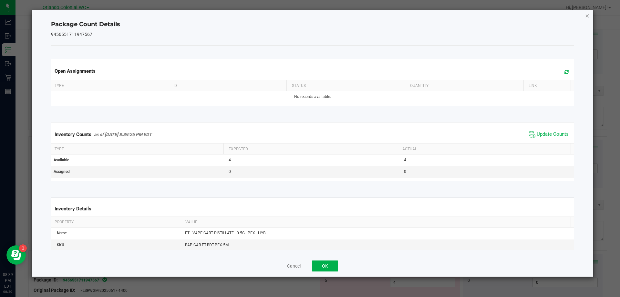
click at [587, 16] on icon "Close" at bounding box center [587, 16] width 5 height 8
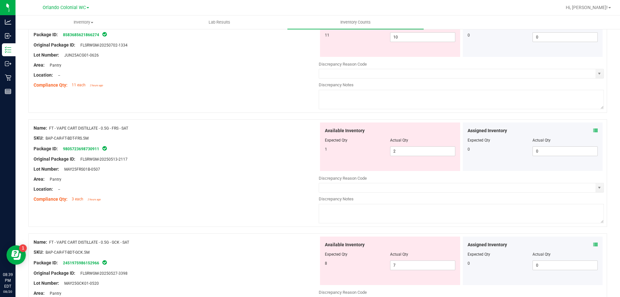
scroll to position [162, 0]
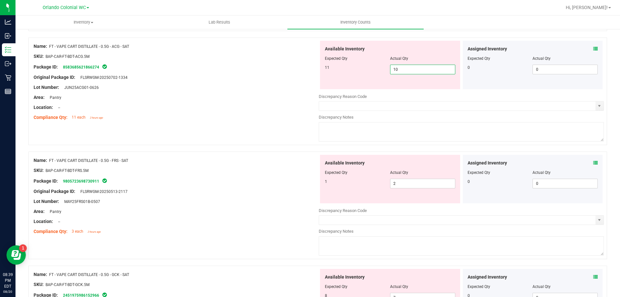
click at [405, 67] on span "10 10" at bounding box center [422, 70] width 65 height 10
click at [404, 68] on input "10" at bounding box center [423, 69] width 65 height 9
click at [404, 69] on input "10" at bounding box center [423, 69] width 65 height 9
type input "11"
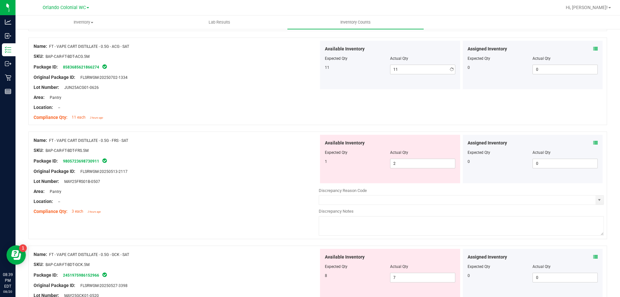
click at [266, 125] on div "Name: FT - VAPE CART DISTILLATE - 0.5G - ACG - SAT SKU: BAP-CAR-FT-BDT-ACG.5M P…" at bounding box center [317, 84] width 579 height 94
click at [417, 164] on input "2" at bounding box center [423, 163] width 65 height 9
type input "1"
click at [291, 207] on div at bounding box center [176, 206] width 285 height 3
type input "1"
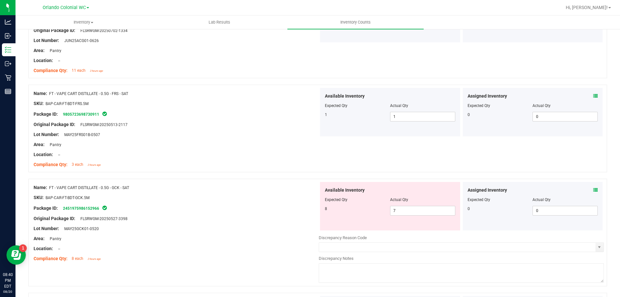
scroll to position [355, 0]
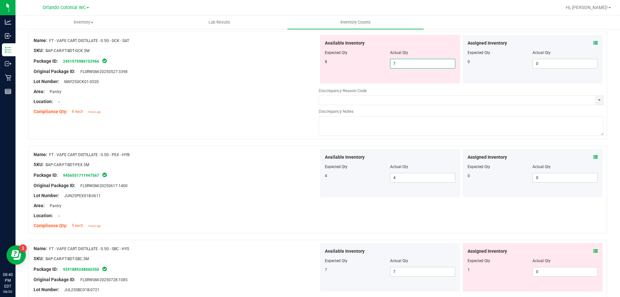
drag, startPoint x: 412, startPoint y: 66, endPoint x: 380, endPoint y: 66, distance: 31.3
click at [380, 66] on div "8 7 7" at bounding box center [390, 64] width 130 height 10
type input "8"
click at [233, 96] on div at bounding box center [176, 96] width 285 height 3
type input "8"
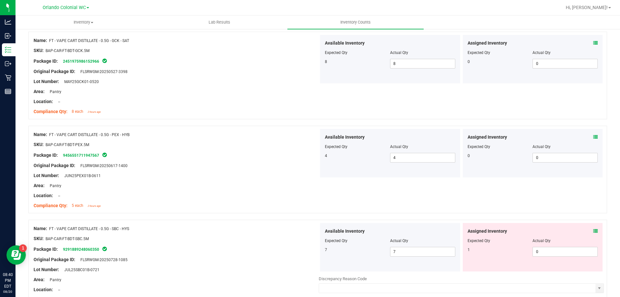
click at [593, 229] on icon at bounding box center [595, 231] width 5 height 5
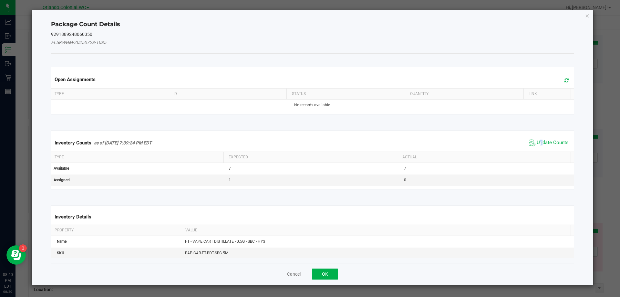
click at [537, 141] on span "Update Counts" at bounding box center [553, 143] width 32 height 6
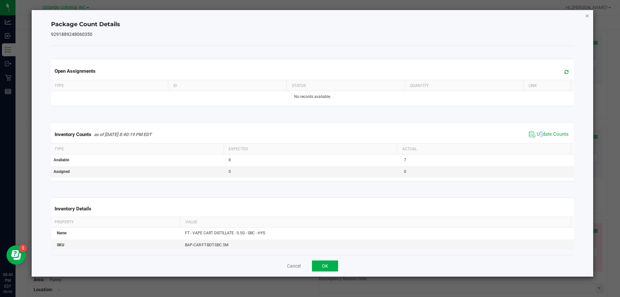
click at [586, 14] on icon "Close" at bounding box center [587, 16] width 5 height 8
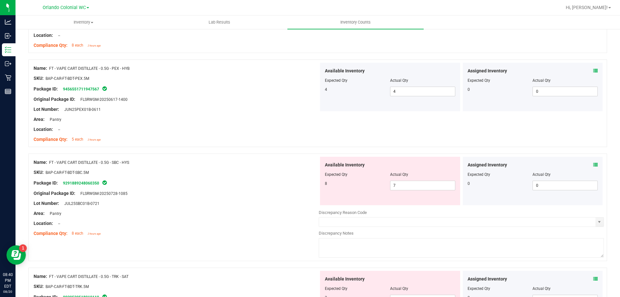
scroll to position [549, 0]
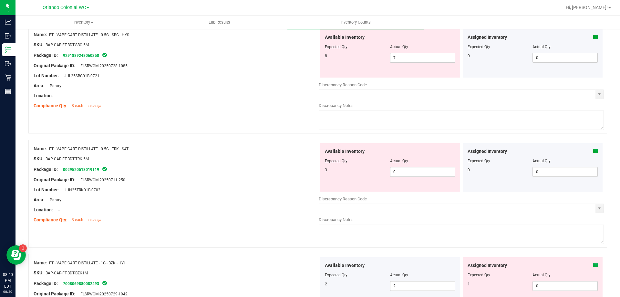
click at [593, 151] on icon at bounding box center [595, 151] width 5 height 5
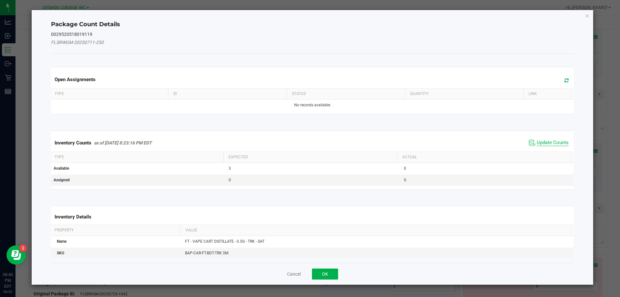
click at [551, 141] on span "Update Counts" at bounding box center [553, 143] width 32 height 6
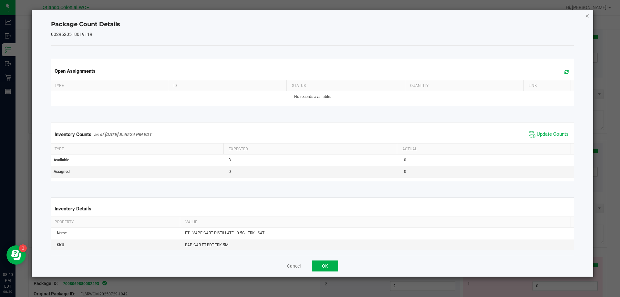
click at [587, 16] on icon "Close" at bounding box center [587, 16] width 5 height 8
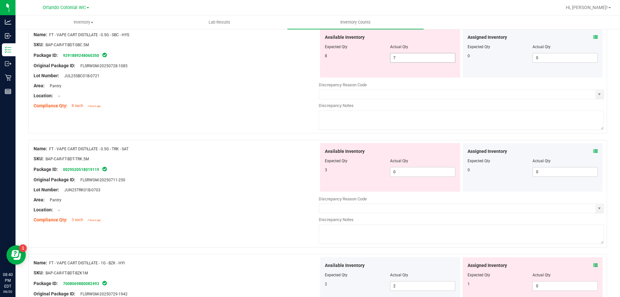
click at [433, 58] on span "7 7" at bounding box center [422, 58] width 65 height 10
click at [0, 0] on input "7" at bounding box center [0, 0] width 0 height 0
type input "8"
click at [419, 171] on div "Available Inventory Expected Qty Actual Qty 3 0 0" at bounding box center [390, 167] width 140 height 48
type input "8"
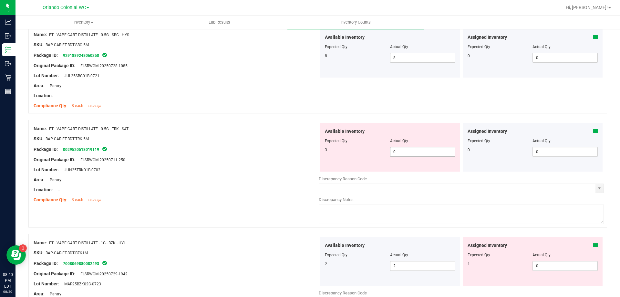
click at [419, 171] on div "Available Inventory Expected Qty Actual Qty 3 0 0" at bounding box center [390, 147] width 140 height 48
click at [415, 152] on span "0 0" at bounding box center [422, 152] width 65 height 10
click at [415, 152] on input "0" at bounding box center [423, 151] width 65 height 9
type input "3"
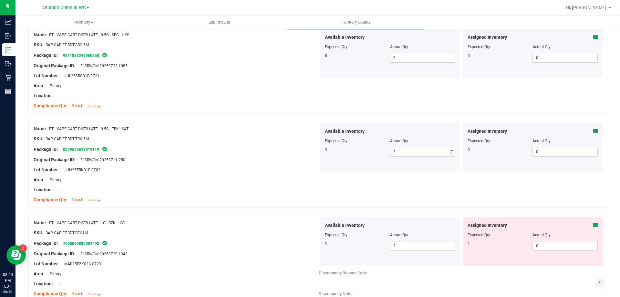
click at [286, 156] on div "Original Package ID: FLSRWGM-20250711-250" at bounding box center [176, 159] width 285 height 7
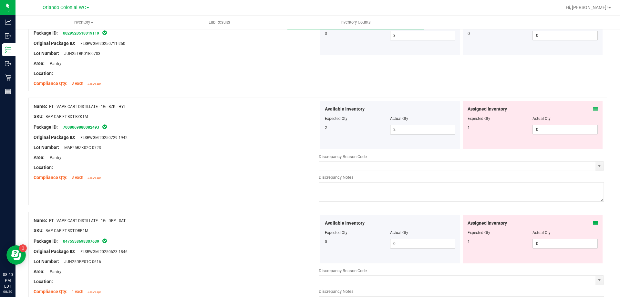
scroll to position [678, 0]
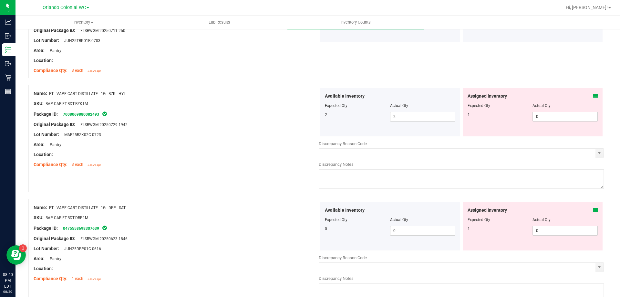
click at [593, 94] on icon at bounding box center [595, 96] width 5 height 5
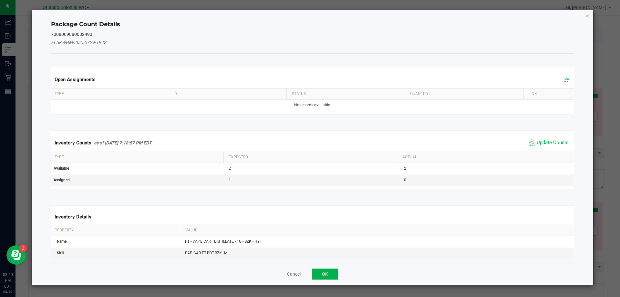
click at [544, 145] on span "Update Counts" at bounding box center [553, 143] width 32 height 6
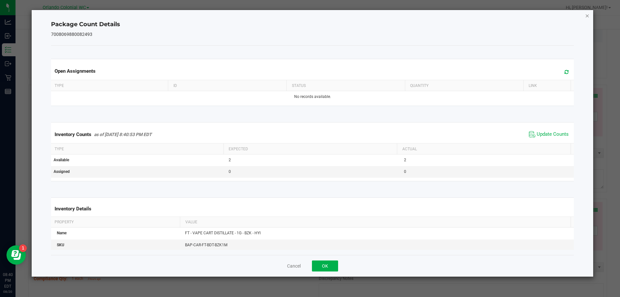
click at [587, 15] on icon "Close" at bounding box center [587, 16] width 5 height 8
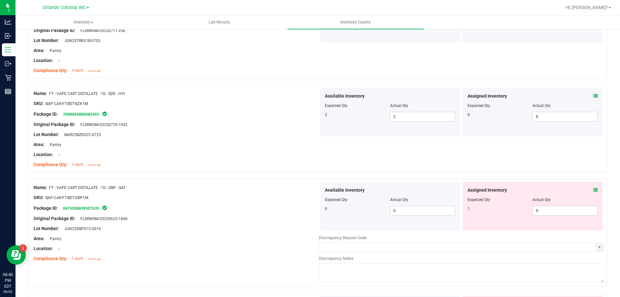
click at [593, 188] on icon at bounding box center [595, 190] width 5 height 5
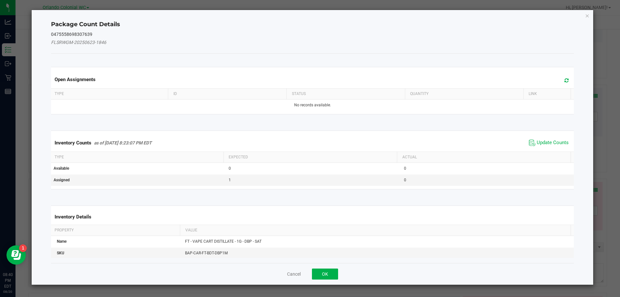
click at [548, 147] on span "Update Counts" at bounding box center [548, 143] width 43 height 10
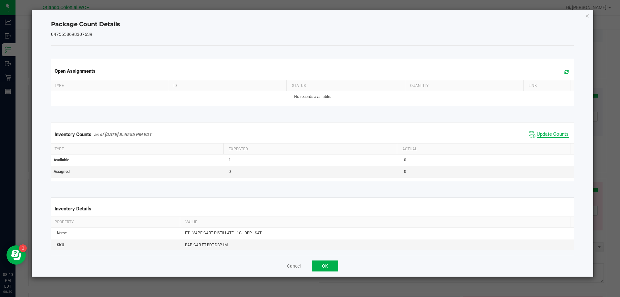
click at [549, 142] on div "Inventory Counts as of [DATE] 8:40:55 PM EDT Update Counts" at bounding box center [313, 134] width 526 height 17
click at [589, 13] on icon "Close" at bounding box center [587, 16] width 5 height 8
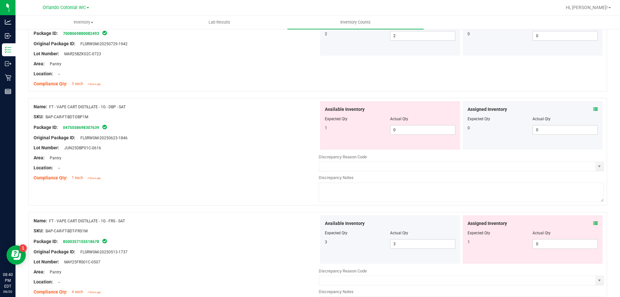
scroll to position [840, 0]
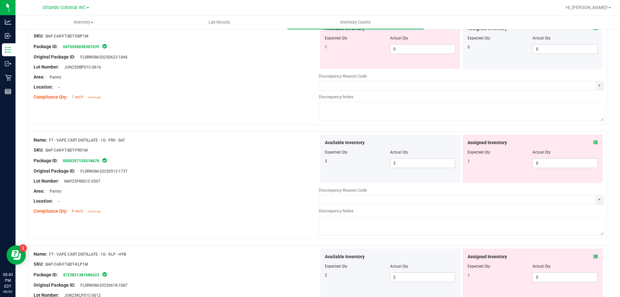
click at [593, 143] on icon at bounding box center [595, 142] width 5 height 5
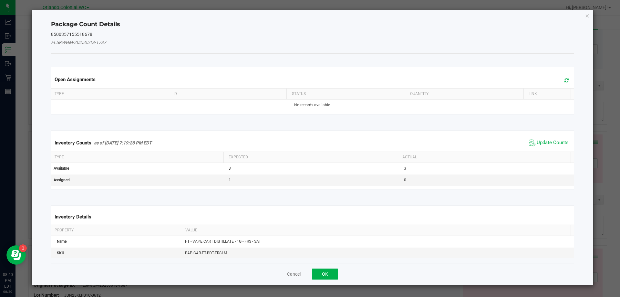
click at [544, 140] on span "Update Counts" at bounding box center [553, 143] width 32 height 6
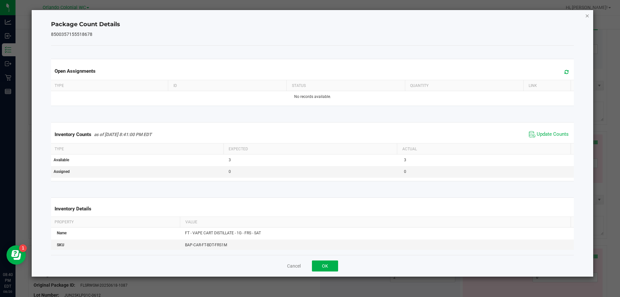
click at [587, 17] on icon "Close" at bounding box center [587, 16] width 5 height 8
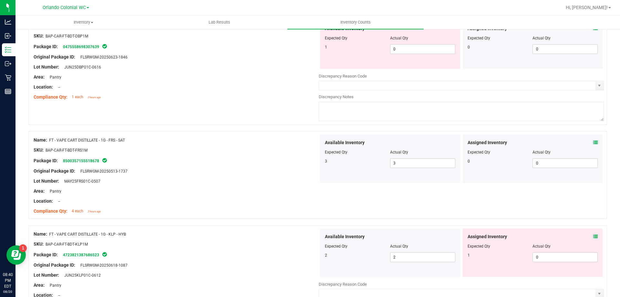
scroll to position [808, 0]
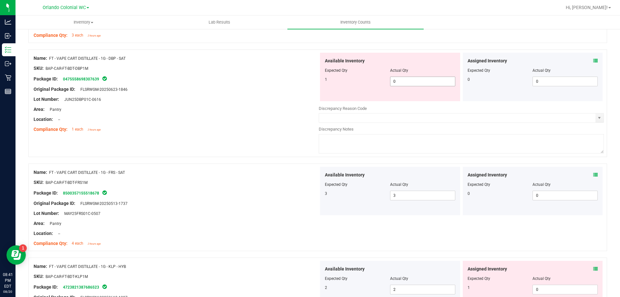
click at [390, 77] on span "0 0" at bounding box center [422, 82] width 65 height 10
type input "1"
click at [229, 80] on div "Package ID: 0475558698307639" at bounding box center [176, 79] width 285 height 8
type input "1"
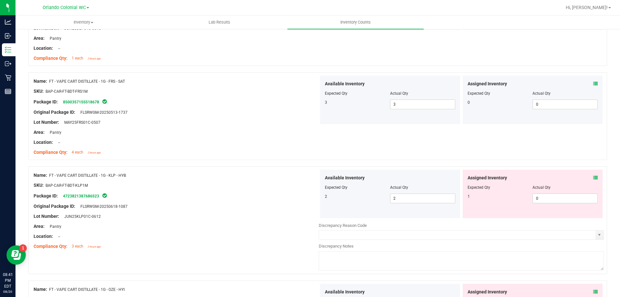
scroll to position [937, 0]
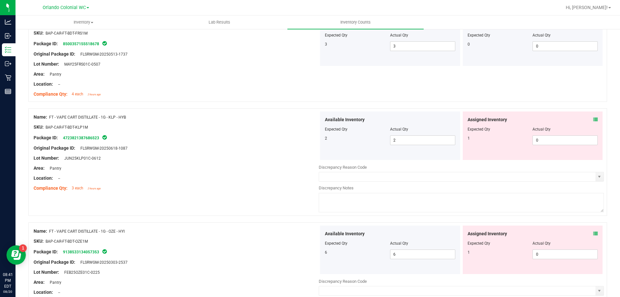
click at [593, 117] on span at bounding box center [595, 119] width 5 height 7
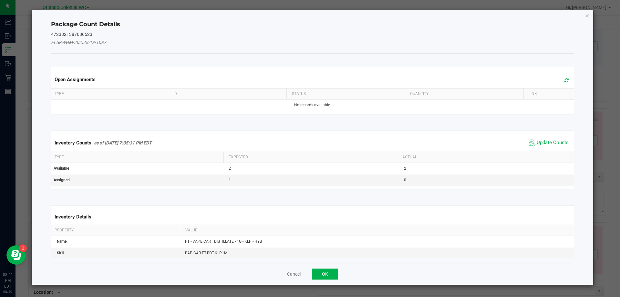
click at [539, 142] on span "Update Counts" at bounding box center [553, 143] width 32 height 6
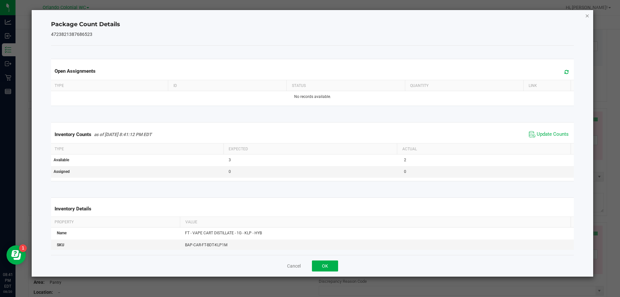
click at [589, 14] on icon "Close" at bounding box center [587, 16] width 5 height 8
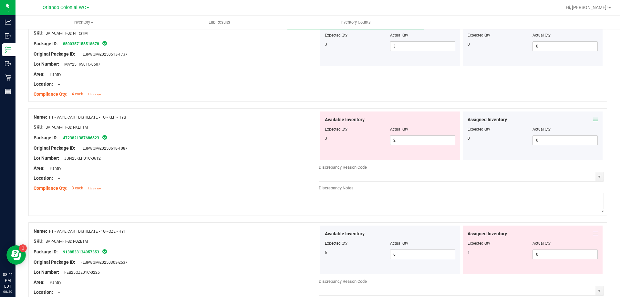
click at [593, 121] on icon at bounding box center [595, 119] width 5 height 5
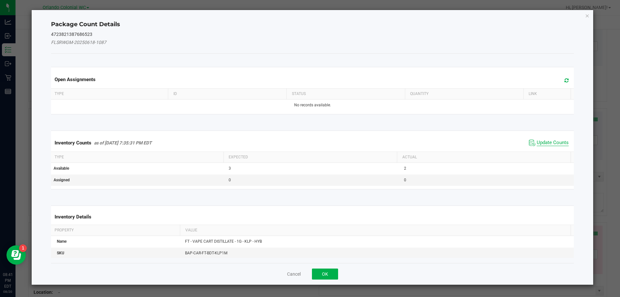
click at [538, 140] on span "Update Counts" at bounding box center [553, 143] width 32 height 6
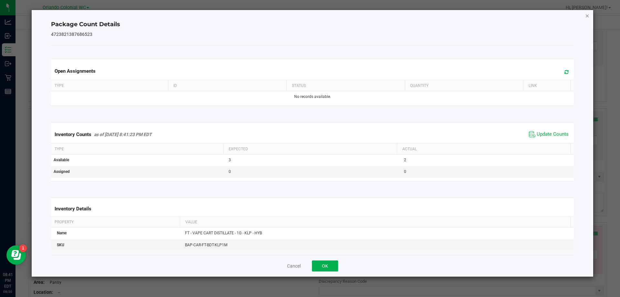
click at [588, 12] on icon "Close" at bounding box center [587, 16] width 5 height 8
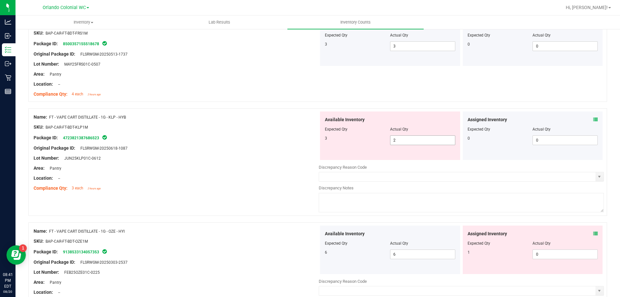
click at [411, 142] on input "2" at bounding box center [423, 140] width 65 height 9
type input "3"
click at [592, 234] on div "Assigned Inventory Expected Qty Actual Qty 1 0 0" at bounding box center [533, 249] width 140 height 48
type input "3"
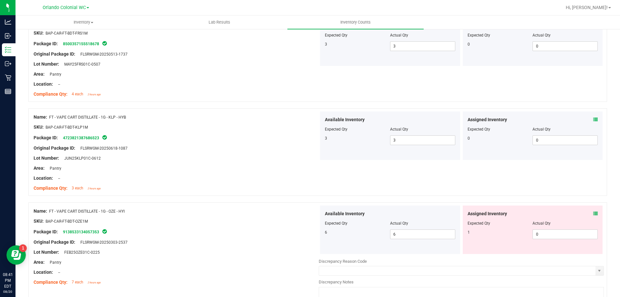
click at [593, 215] on icon at bounding box center [595, 213] width 5 height 5
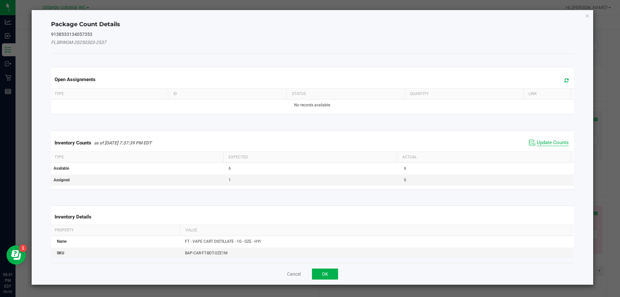
click at [548, 144] on span "Update Counts" at bounding box center [553, 143] width 32 height 6
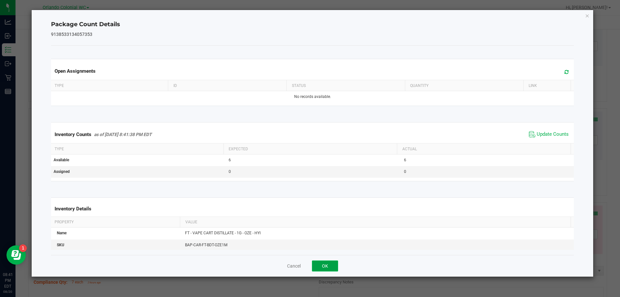
click at [330, 270] on button "OK" at bounding box center [325, 265] width 26 height 11
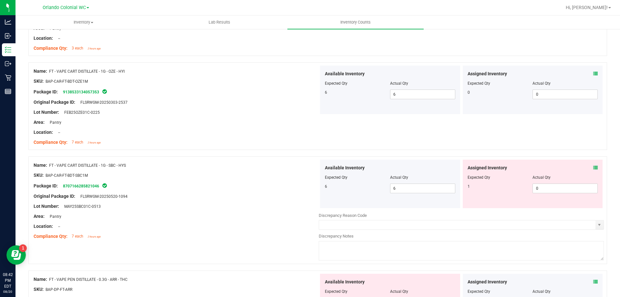
scroll to position [1195, 0]
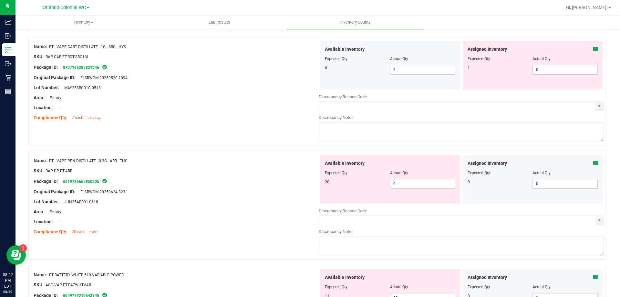
click at [593, 48] on icon at bounding box center [595, 49] width 5 height 5
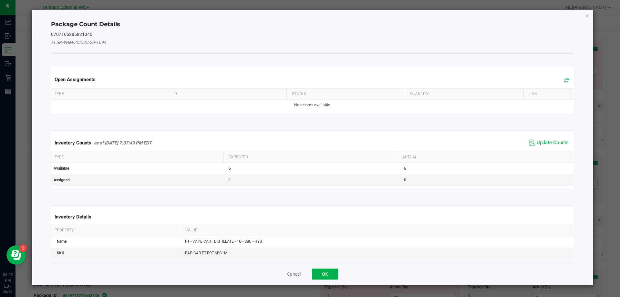
click at [554, 139] on span "Update Counts" at bounding box center [548, 143] width 43 height 10
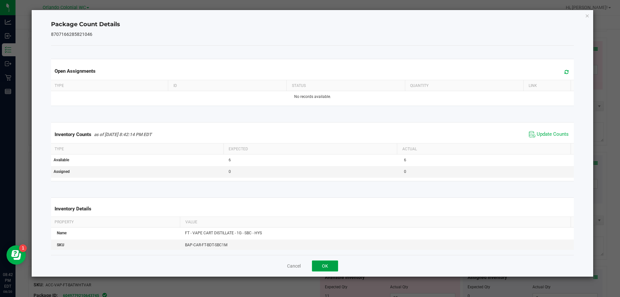
click at [328, 265] on button "OK" at bounding box center [325, 265] width 26 height 11
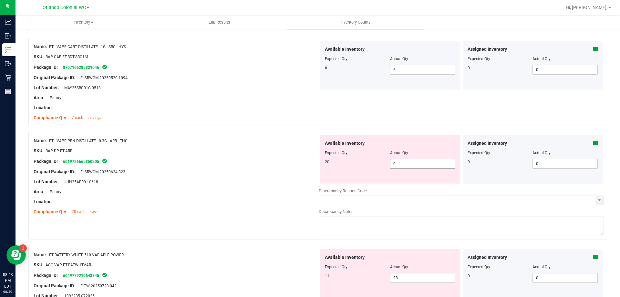
click at [423, 166] on span "0 0" at bounding box center [422, 164] width 65 height 10
type input "019"
type input "19"
click at [216, 209] on div "Compliance Qty: 20 each [DATE]" at bounding box center [176, 211] width 285 height 7
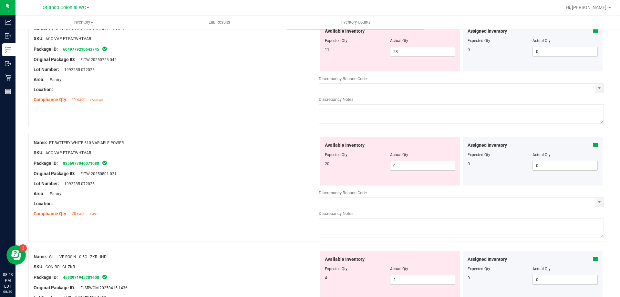
scroll to position [1389, 0]
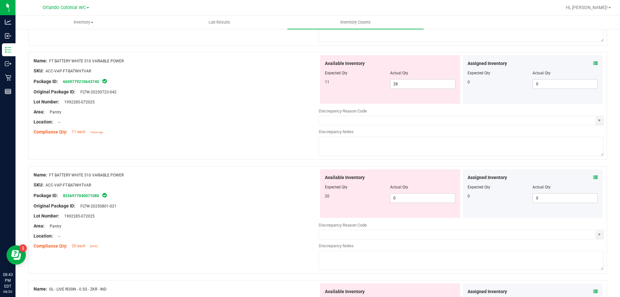
click at [583, 65] on div "Assigned Inventory" at bounding box center [533, 63] width 130 height 7
click at [593, 63] on icon at bounding box center [595, 63] width 5 height 5
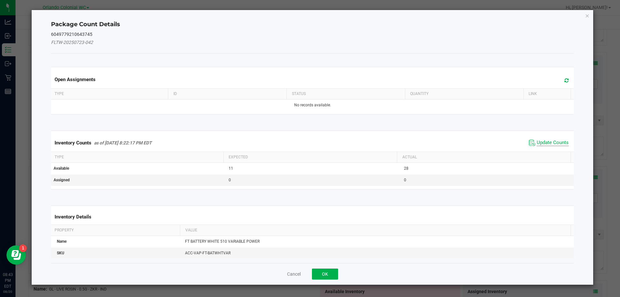
click at [552, 140] on span "Update Counts" at bounding box center [553, 143] width 32 height 6
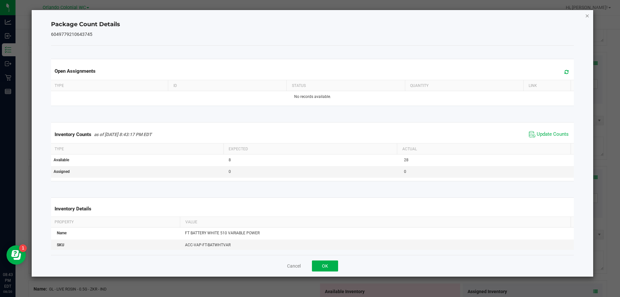
click at [589, 15] on icon "Close" at bounding box center [587, 16] width 5 height 8
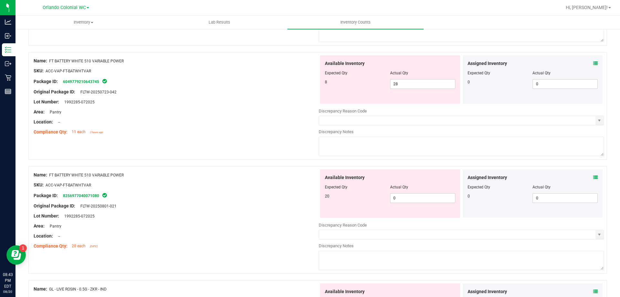
click at [593, 175] on div "Assigned Inventory Expected Qty Actual Qty 0 0 0" at bounding box center [533, 193] width 140 height 48
click at [593, 175] on icon at bounding box center [595, 177] width 5 height 5
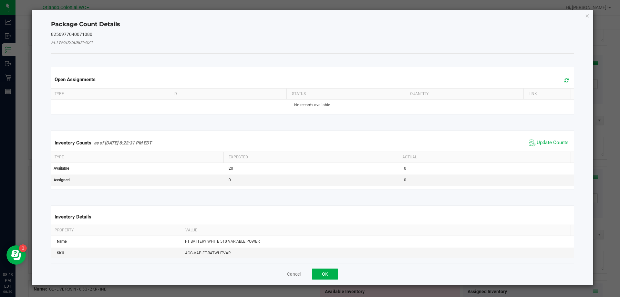
click at [545, 140] on span "Update Counts" at bounding box center [553, 143] width 32 height 6
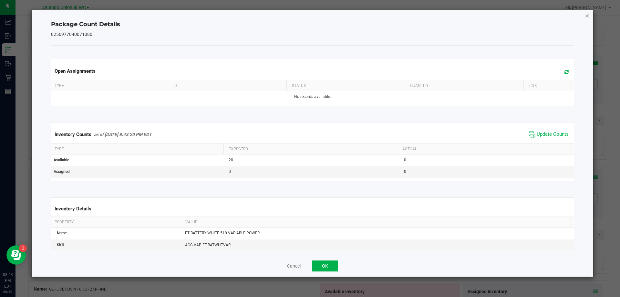
click at [588, 16] on icon "Close" at bounding box center [587, 16] width 5 height 8
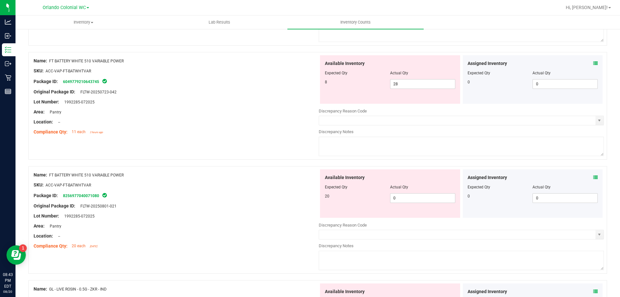
click at [293, 115] on div at bounding box center [176, 116] width 285 height 3
click at [349, 125] on input "text" at bounding box center [457, 120] width 276 height 9
click at [595, 115] on div at bounding box center [461, 115] width 285 height 2
click at [597, 119] on span "select" at bounding box center [599, 120] width 5 height 5
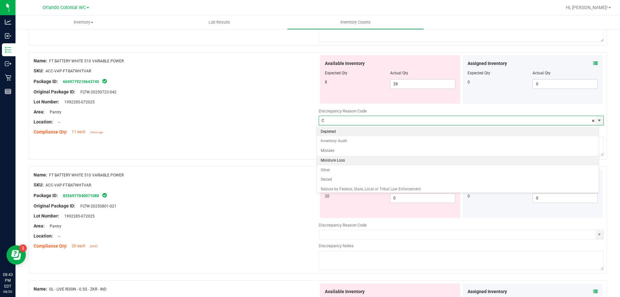
scroll to position [12, 0]
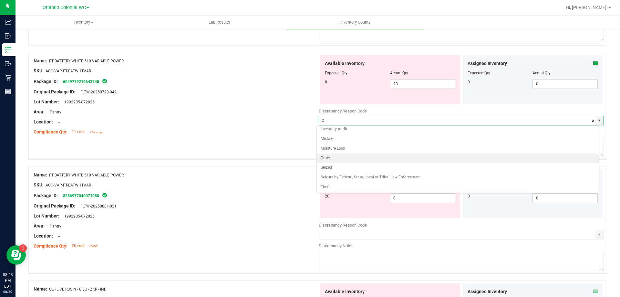
click at [537, 159] on li "Other" at bounding box center [458, 158] width 282 height 10
type input "Other"
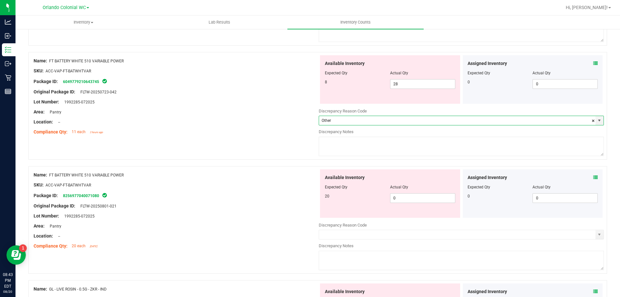
drag, startPoint x: 424, startPoint y: 149, endPoint x: 413, endPoint y: 143, distance: 12.0
click at [424, 149] on textarea at bounding box center [461, 146] width 285 height 19
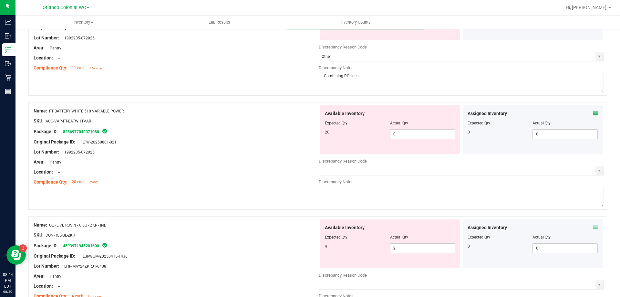
scroll to position [1454, 0]
click at [597, 171] on span "select" at bounding box center [599, 169] width 5 height 5
type textarea "Combining PO lines"
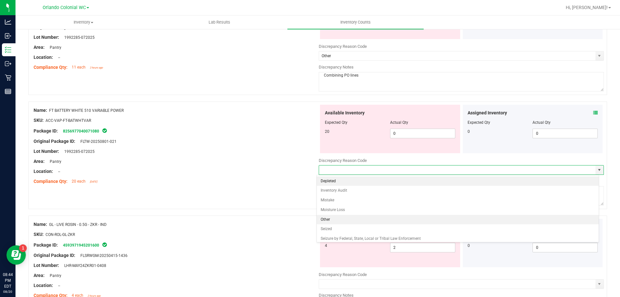
click at [394, 224] on li "Other" at bounding box center [458, 220] width 282 height 10
type input "Other"
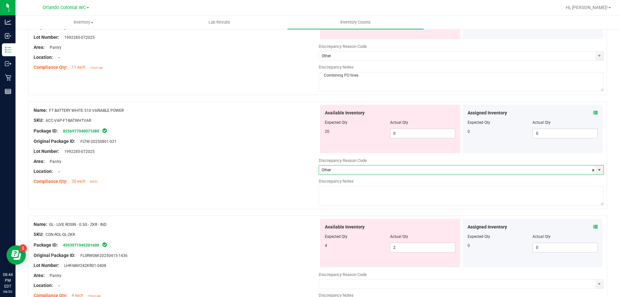
click at [377, 193] on textarea at bounding box center [461, 195] width 285 height 19
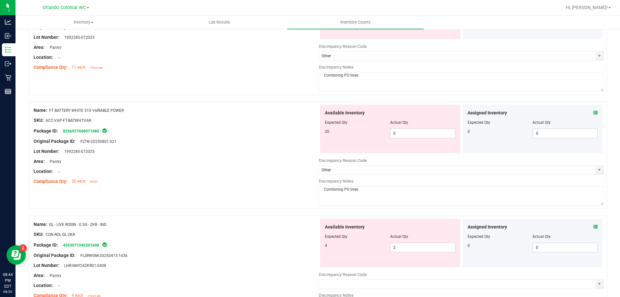
type textarea "Combining PO lines"
click at [186, 157] on div at bounding box center [176, 156] width 285 height 3
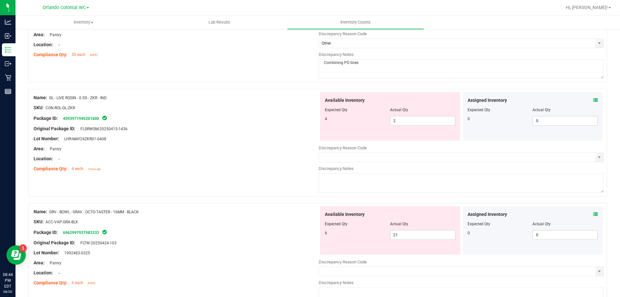
scroll to position [1583, 0]
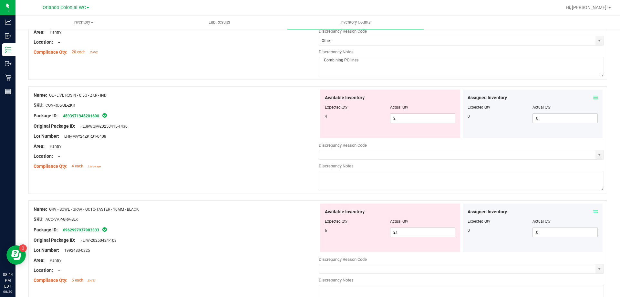
click at [593, 98] on icon at bounding box center [595, 97] width 5 height 5
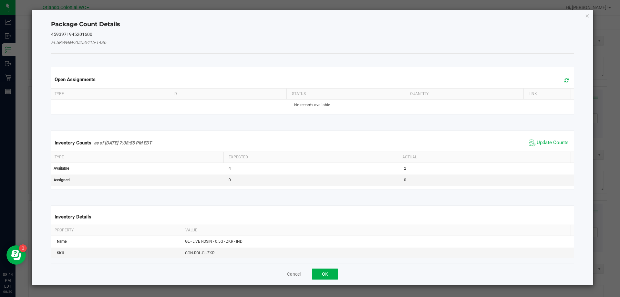
click at [545, 143] on span "Update Counts" at bounding box center [553, 143] width 32 height 6
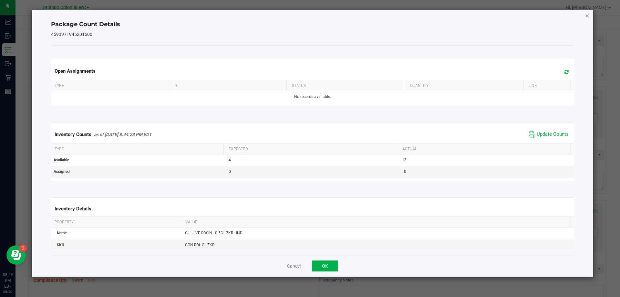
click at [585, 15] on icon "Close" at bounding box center [587, 16] width 5 height 8
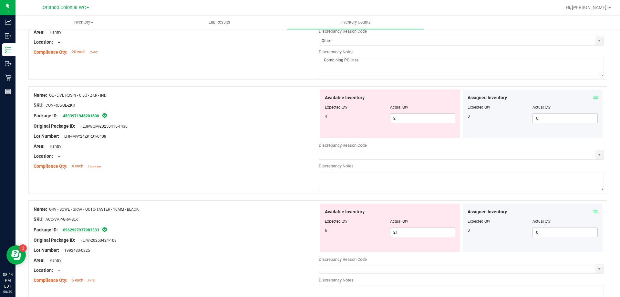
click at [593, 211] on icon at bounding box center [595, 211] width 5 height 5
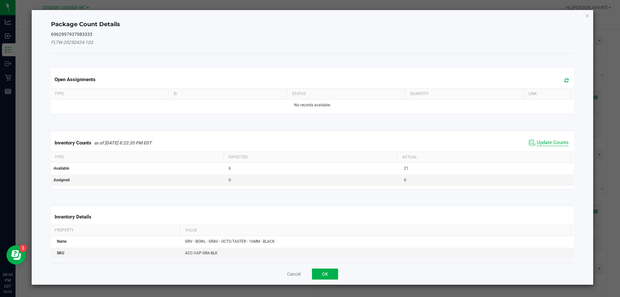
click at [552, 143] on span "Update Counts" at bounding box center [553, 143] width 32 height 6
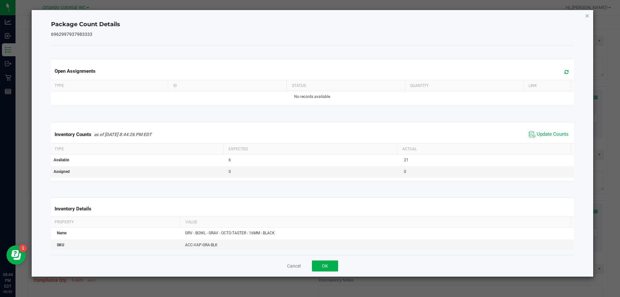
click at [587, 17] on icon "Close" at bounding box center [587, 16] width 5 height 8
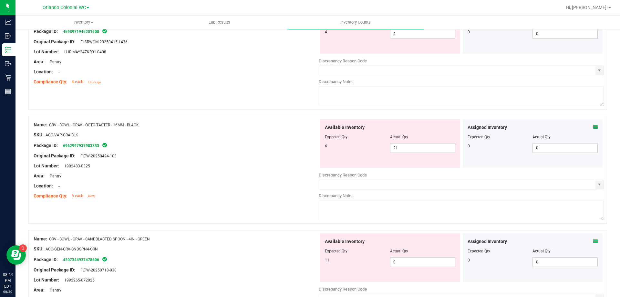
scroll to position [1712, 0]
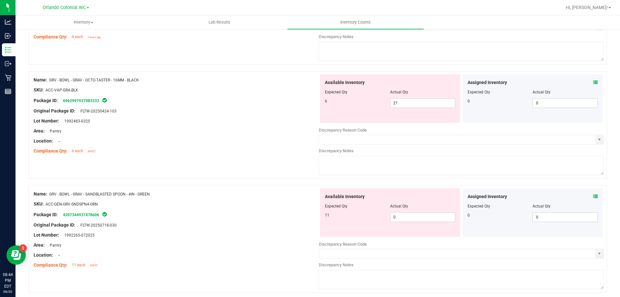
click at [593, 195] on icon at bounding box center [595, 196] width 5 height 5
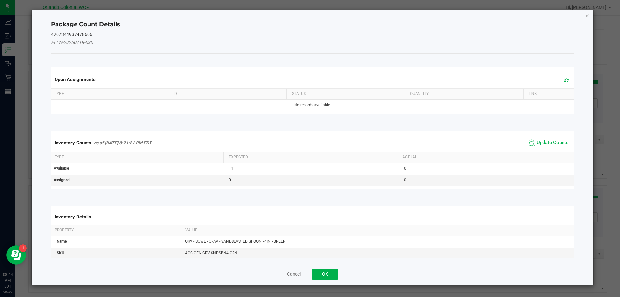
click at [557, 140] on span "Update Counts" at bounding box center [553, 143] width 32 height 6
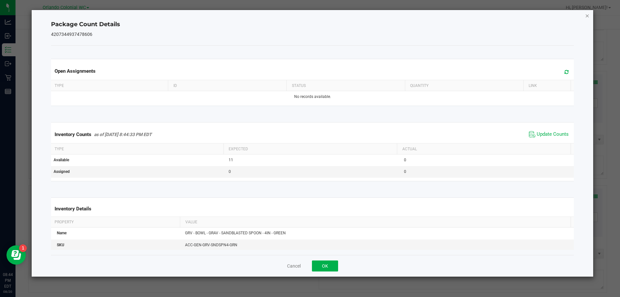
click at [587, 18] on icon "Close" at bounding box center [587, 16] width 5 height 8
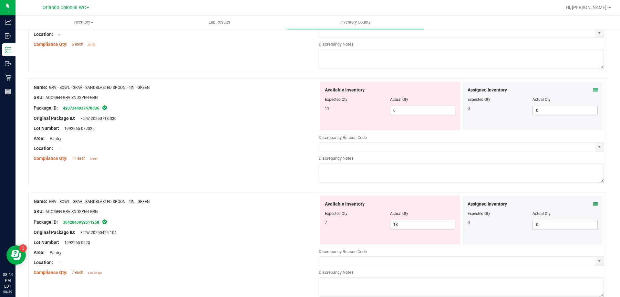
scroll to position [1841, 0]
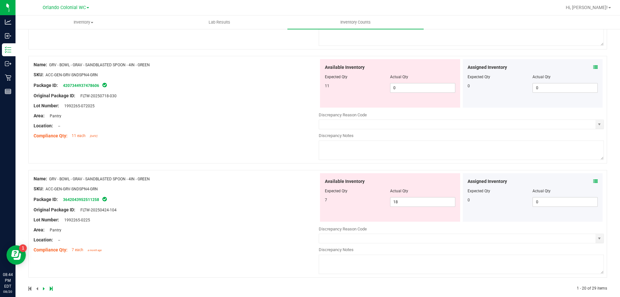
click at [593, 181] on icon at bounding box center [595, 181] width 5 height 5
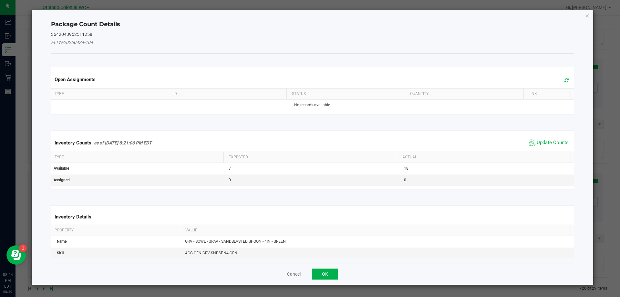
click at [550, 145] on span "Update Counts" at bounding box center [553, 143] width 32 height 6
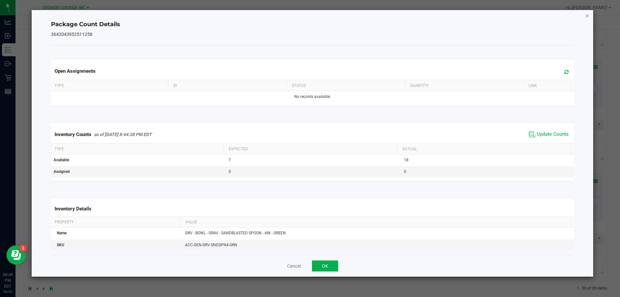
click at [587, 16] on icon "Close" at bounding box center [587, 16] width 5 height 8
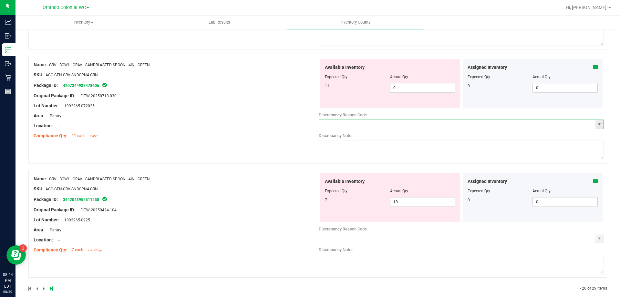
click at [378, 120] on input "text" at bounding box center [457, 124] width 276 height 9
click at [413, 88] on span "0 0" at bounding box center [422, 88] width 65 height 10
type input "18"
drag, startPoint x: 428, startPoint y: 202, endPoint x: 298, endPoint y: 194, distance: 129.8
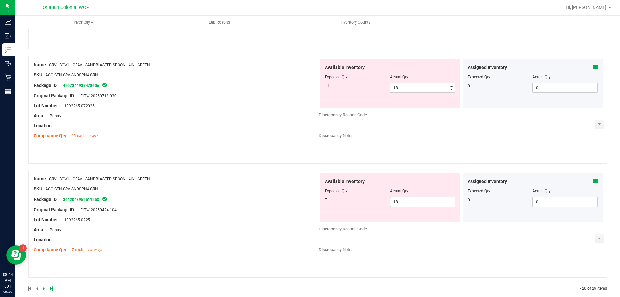
click at [305, 197] on div "Name: GRV - BOWL - GRAV - SANDBLASTED SPOON - 4IN - GREEN SKU: ACC-GEN-GRV-SNDS…" at bounding box center [317, 224] width 579 height 108
type input "0"
click at [359, 154] on textarea at bounding box center [461, 150] width 285 height 19
type textarea "Combining PO lines"
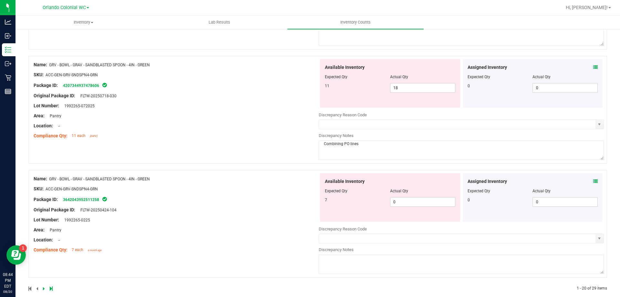
click at [383, 255] on textarea at bounding box center [461, 264] width 285 height 19
paste textarea "Combining PO lines"
click at [596, 121] on span "select" at bounding box center [600, 124] width 8 height 9
type textarea "Combining PO lines"
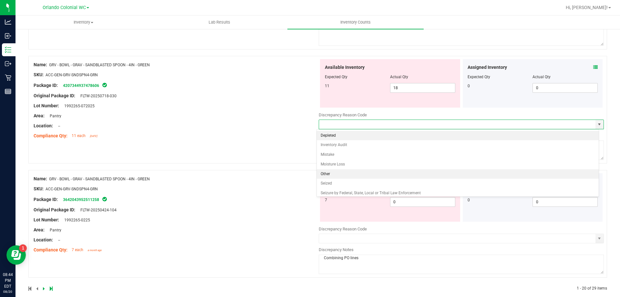
click at [344, 177] on li "Other" at bounding box center [458, 174] width 282 height 10
type input "Other"
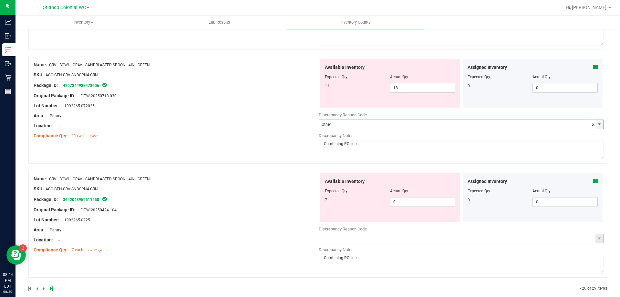
click at [596, 242] on span "select" at bounding box center [600, 238] width 8 height 9
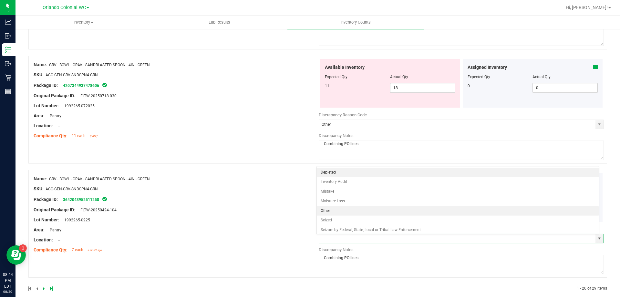
click at [453, 213] on li "Other" at bounding box center [458, 211] width 282 height 10
type input "Other"
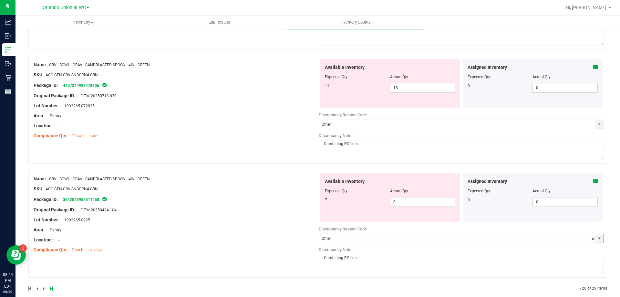
click at [282, 183] on div at bounding box center [176, 183] width 285 height 3
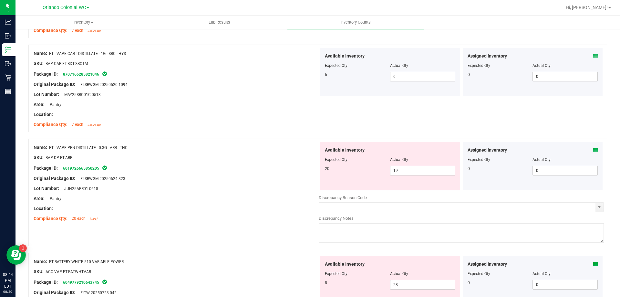
scroll to position [0, 0]
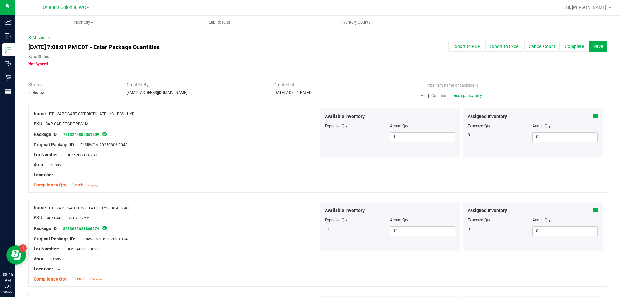
click at [460, 96] on span "Discrepancy only" at bounding box center [468, 95] width 30 height 5
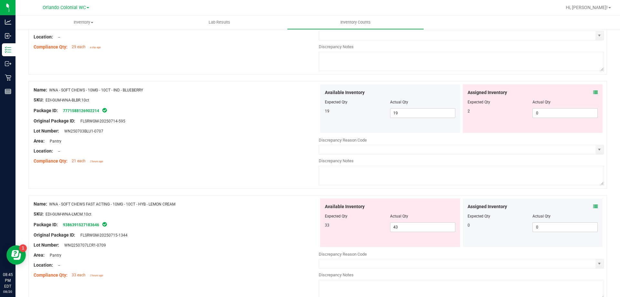
scroll to position [1654, 0]
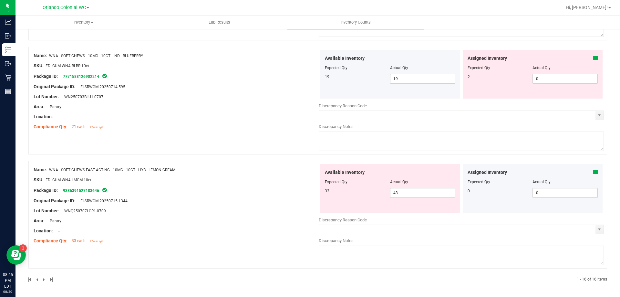
click at [593, 172] on icon at bounding box center [595, 172] width 5 height 5
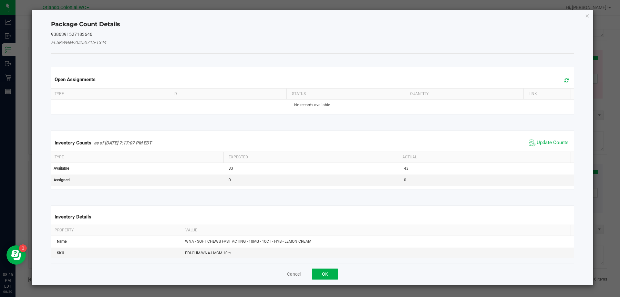
click at [548, 145] on span "Update Counts" at bounding box center [553, 143] width 32 height 6
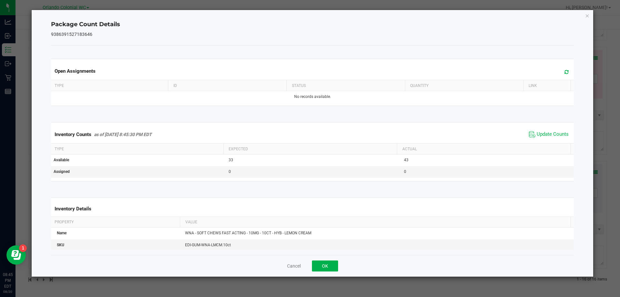
click at [590, 17] on div "Package Count Details 9386391527183646 Open Assignments Type ID Status Quantity…" at bounding box center [313, 143] width 562 height 266
click at [589, 16] on icon "Close" at bounding box center [587, 16] width 5 height 8
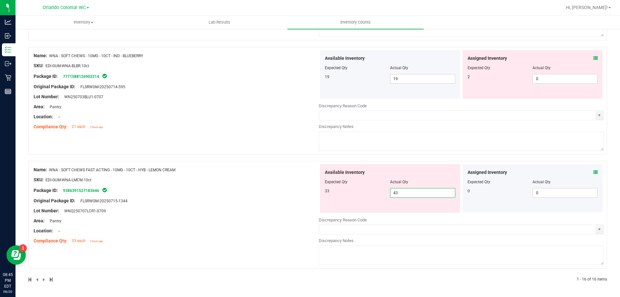
drag, startPoint x: 412, startPoint y: 193, endPoint x: 371, endPoint y: 193, distance: 40.1
click at [390, 195] on span "43 43" at bounding box center [422, 193] width 65 height 10
type input "33"
click at [286, 153] on div "Name: WNA - SOFT CHEWS - 10MG - 10CT - IND - BLUEBERRY SKU: EDI-GUM-WNA-BLBR.10…" at bounding box center [317, 101] width 579 height 108
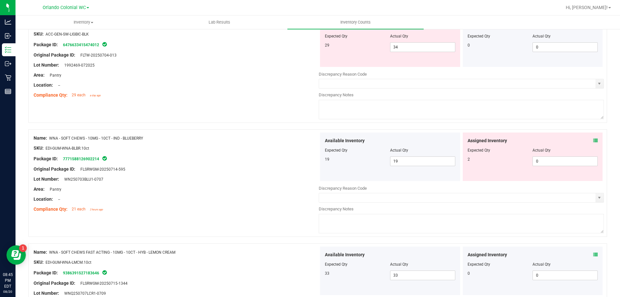
scroll to position [1570, 0]
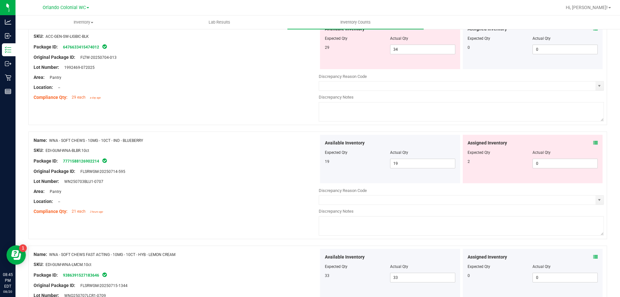
click at [593, 140] on span at bounding box center [595, 143] width 5 height 7
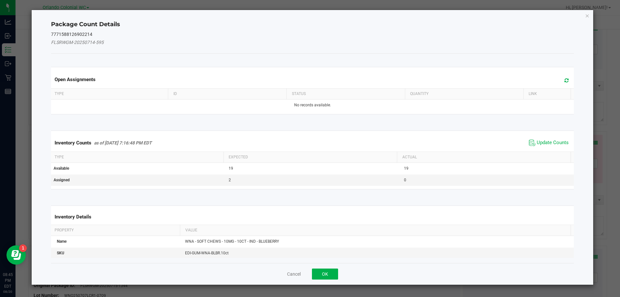
drag, startPoint x: 550, startPoint y: 138, endPoint x: 561, endPoint y: 113, distance: 27.5
click at [550, 139] on span "Update Counts" at bounding box center [548, 143] width 43 height 10
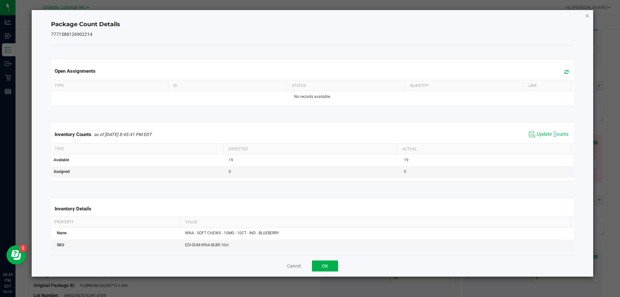
click at [589, 13] on icon "Close" at bounding box center [587, 16] width 5 height 8
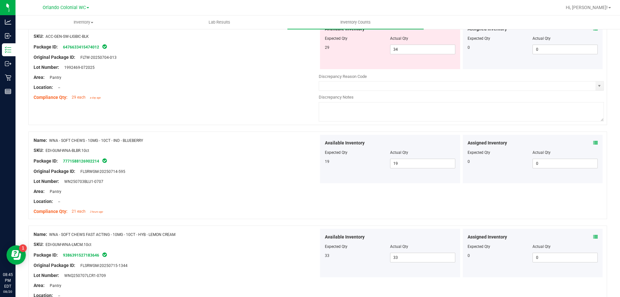
click at [281, 99] on div "Compliance Qty: 29 each a day ago" at bounding box center [176, 97] width 285 height 7
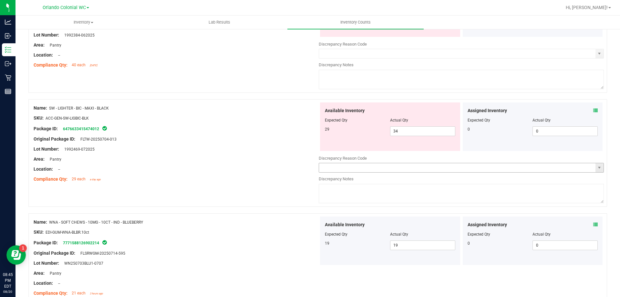
scroll to position [1473, 0]
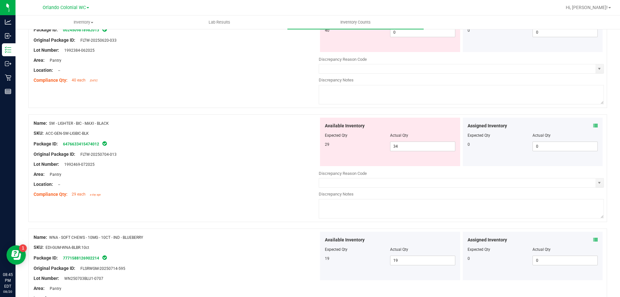
click at [593, 126] on icon at bounding box center [595, 125] width 5 height 5
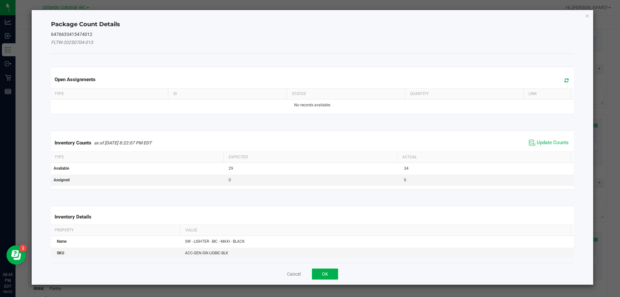
click at [550, 139] on span "Update Counts" at bounding box center [548, 143] width 43 height 10
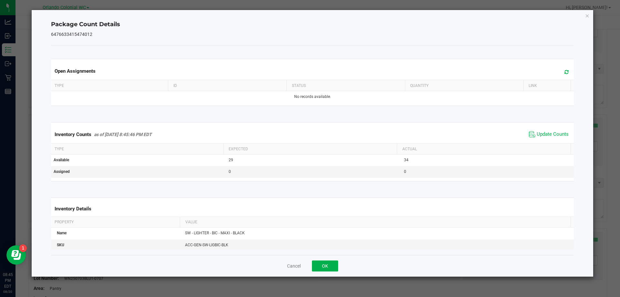
click at [585, 18] on div "Package Count Details 6476633415474012 Open Assignments Type ID Status Quantity…" at bounding box center [313, 143] width 562 height 266
click at [587, 16] on icon "Close" at bounding box center [587, 16] width 5 height 8
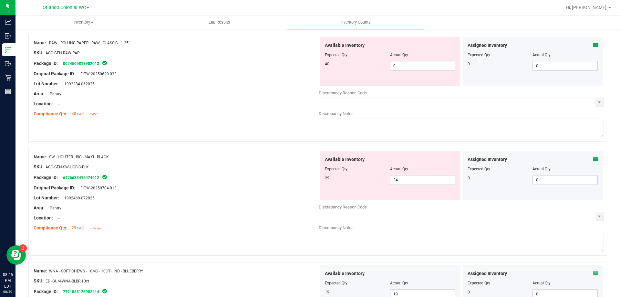
scroll to position [1376, 0]
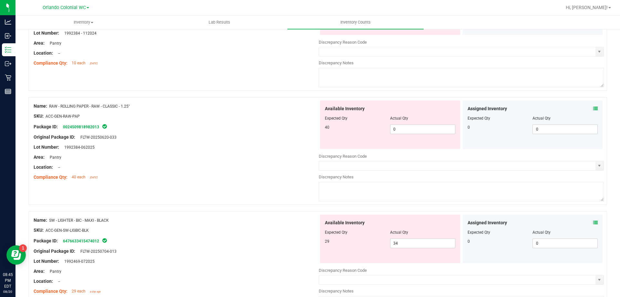
click at [593, 107] on icon at bounding box center [595, 108] width 5 height 5
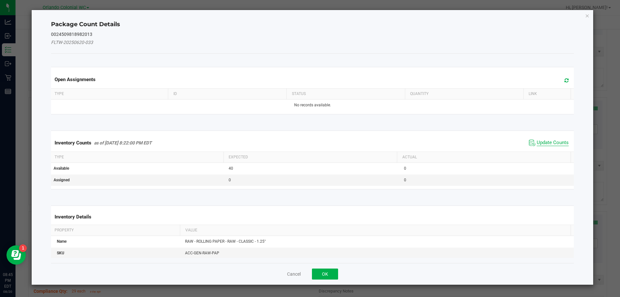
click at [561, 141] on span "Update Counts" at bounding box center [553, 143] width 32 height 6
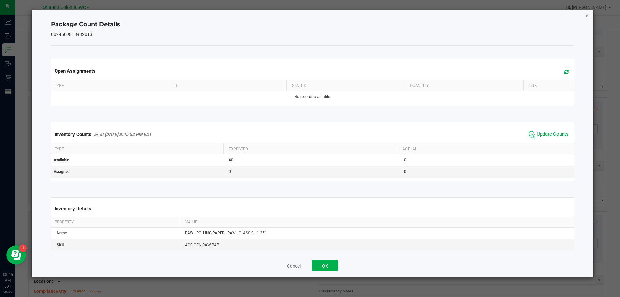
click at [587, 13] on icon "Close" at bounding box center [587, 16] width 5 height 8
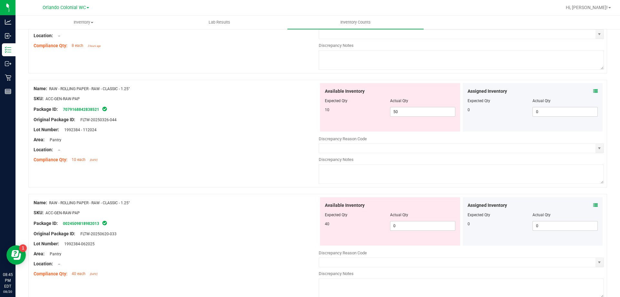
scroll to position [1279, 0]
click at [593, 92] on icon at bounding box center [595, 91] width 5 height 5
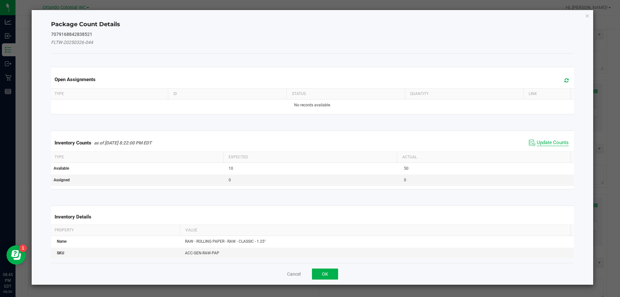
click at [537, 143] on span "Update Counts" at bounding box center [553, 143] width 32 height 6
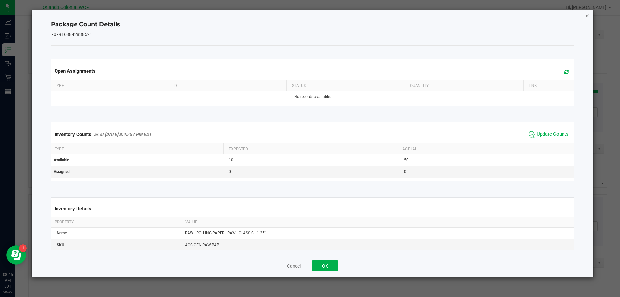
click at [589, 13] on icon "Close" at bounding box center [587, 16] width 5 height 8
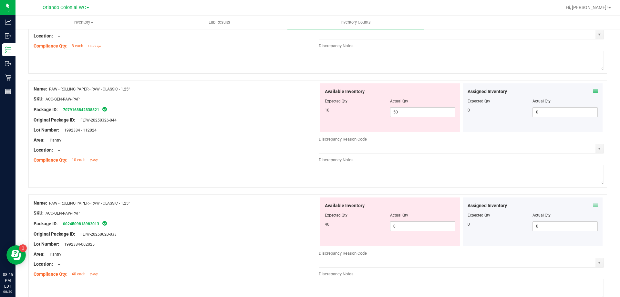
click at [586, 16] on ul "Inventory All packages All inventory Waste log Create inventory Lab Results Inv…" at bounding box center [326, 23] width 620 height 14
click at [597, 150] on span "select" at bounding box center [599, 148] width 5 height 5
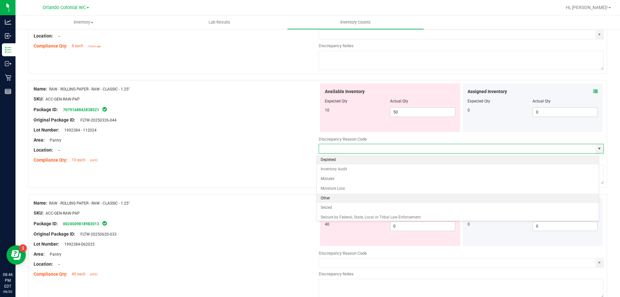
click at [404, 198] on li "Other" at bounding box center [458, 198] width 282 height 10
type input "Other"
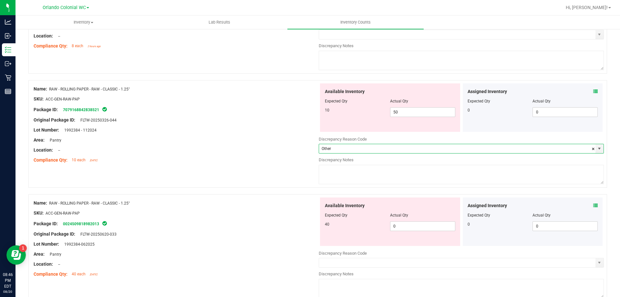
click at [403, 181] on textarea at bounding box center [461, 174] width 285 height 19
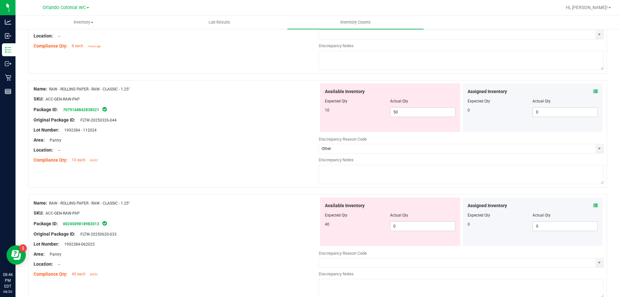
paste textarea "Combining PO lines"
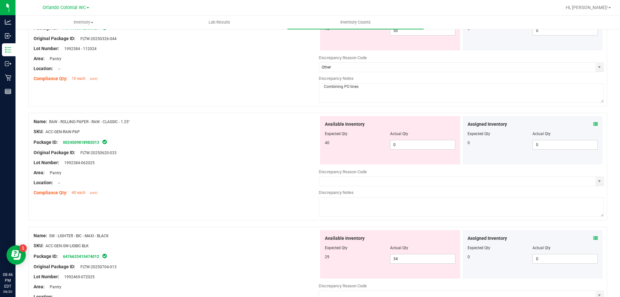
scroll to position [1376, 0]
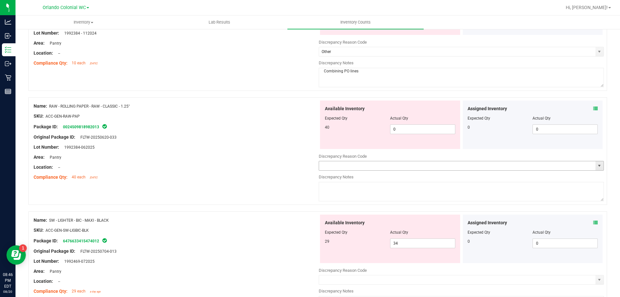
click at [597, 167] on span "select" at bounding box center [599, 165] width 5 height 5
type textarea "Combining PO lines"
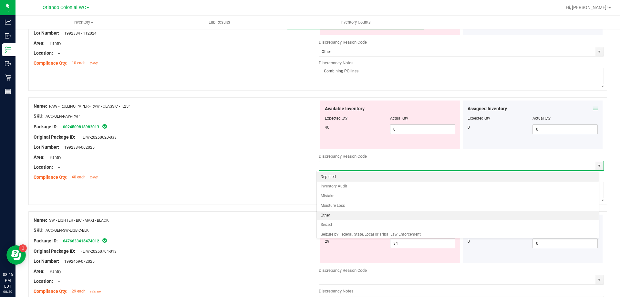
click at [345, 214] on li "Other" at bounding box center [458, 216] width 282 height 10
type input "Other"
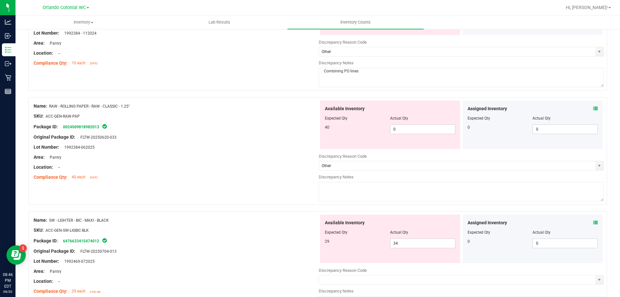
click at [343, 192] on textarea at bounding box center [461, 191] width 285 height 19
paste textarea "Combining PO lines"
type textarea "Combining PO lines"
click at [289, 183] on div "Name: RAW - ROLLING PAPER - RAW - CLASSIC - 1.25" SKU: ACC-GEN-RAW-PAP Package …" at bounding box center [317, 151] width 579 height 108
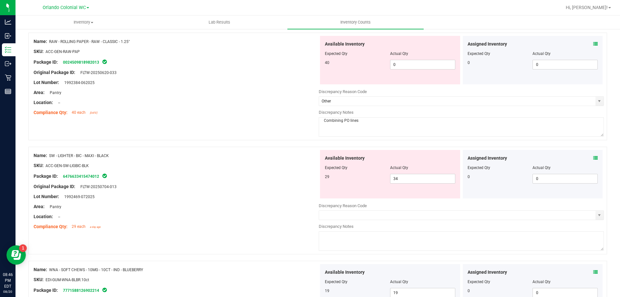
scroll to position [1182, 0]
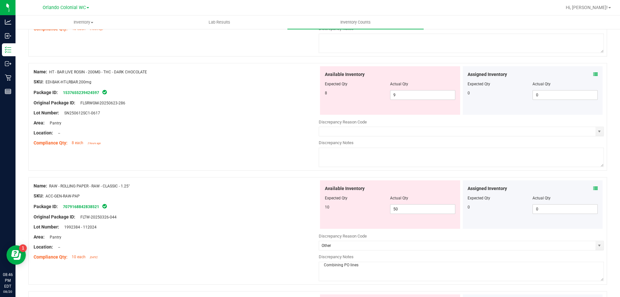
click at [593, 74] on icon at bounding box center [595, 74] width 5 height 5
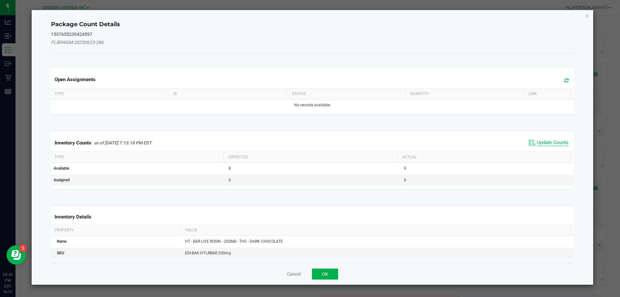
click at [545, 141] on span "Update Counts" at bounding box center [553, 143] width 32 height 6
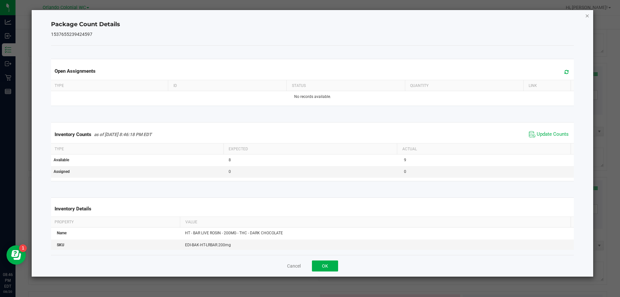
click at [585, 12] on icon "Close" at bounding box center [587, 16] width 5 height 8
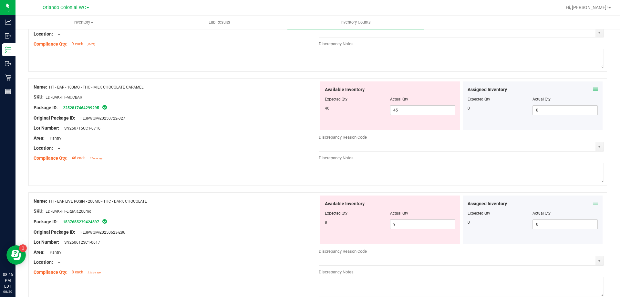
scroll to position [1021, 0]
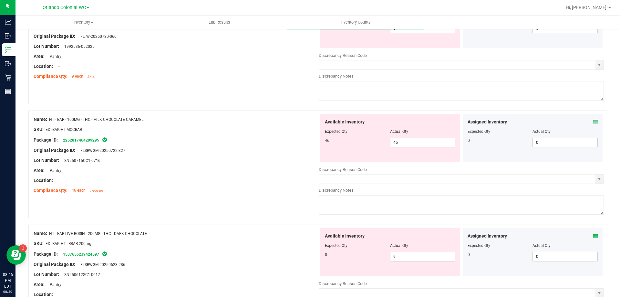
click at [593, 119] on span at bounding box center [595, 122] width 5 height 7
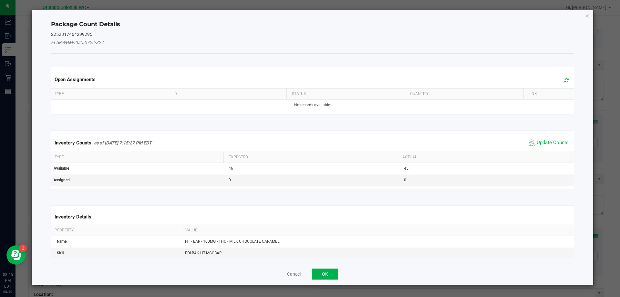
click at [545, 140] on span "Update Counts" at bounding box center [553, 143] width 32 height 6
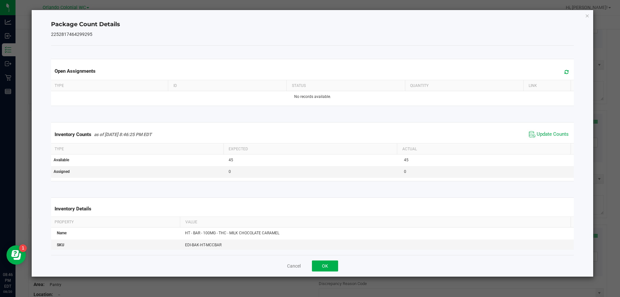
click at [588, 16] on icon "Close" at bounding box center [587, 16] width 5 height 8
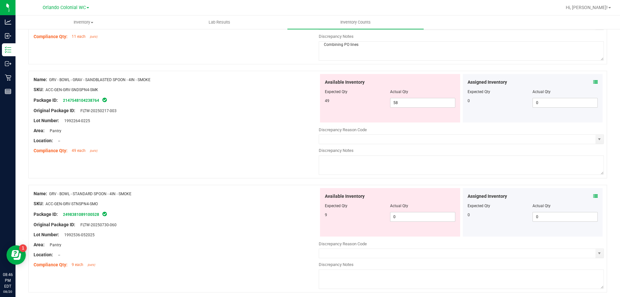
scroll to position [827, 0]
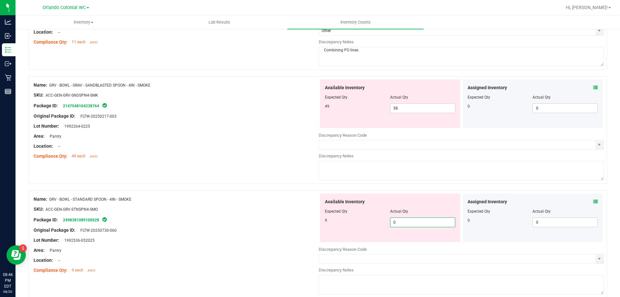
drag, startPoint x: 401, startPoint y: 222, endPoint x: 237, endPoint y: 223, distance: 163.4
click at [237, 223] on div "Name: GRV - BOWL - STANDARD SPOON - 4IN - SMOKE SKU: ACC-GEN-GRV-STNSPN4-SMO Pa…" at bounding box center [317, 244] width 579 height 108
type input "9"
drag, startPoint x: 347, startPoint y: 111, endPoint x: 308, endPoint y: 111, distance: 39.1
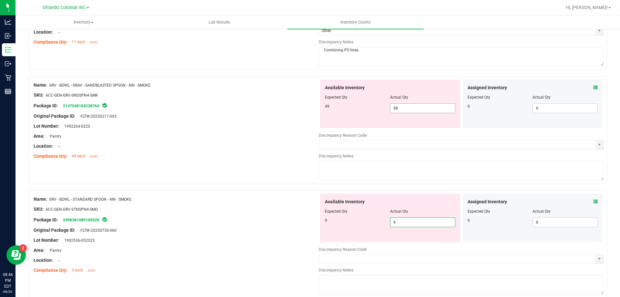
click at [309, 111] on div "Name: GRV - BOWL - GRAV - SANDBLASTED SPOON - 4IN - SMOKE SKU: ACC-GEN-GRV-SNDS…" at bounding box center [317, 130] width 579 height 108
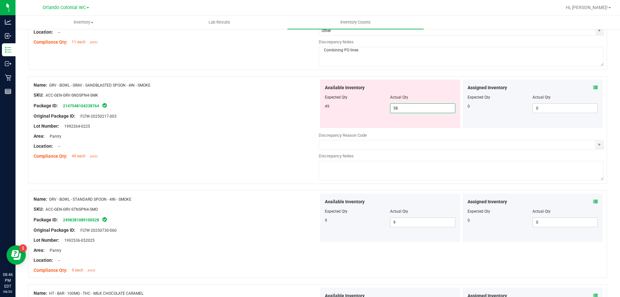
drag, startPoint x: 322, startPoint y: 110, endPoint x: 282, endPoint y: 110, distance: 40.4
click at [283, 110] on div "Name: GRV - BOWL - GRAV - SANDBLASTED SPOON - 4IN - SMOKE SKU: ACC-GEN-GRV-SNDS…" at bounding box center [317, 130] width 579 height 108
type input "49"
click at [218, 128] on div "Lot Number: 1992264-0225" at bounding box center [176, 126] width 285 height 7
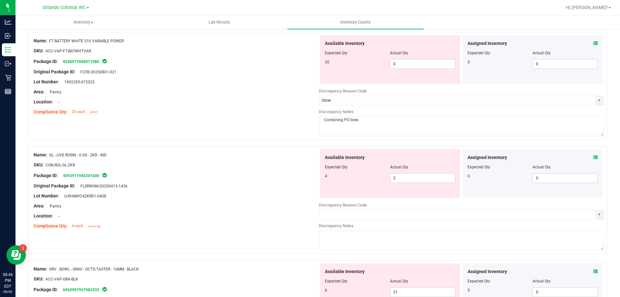
scroll to position [278, 0]
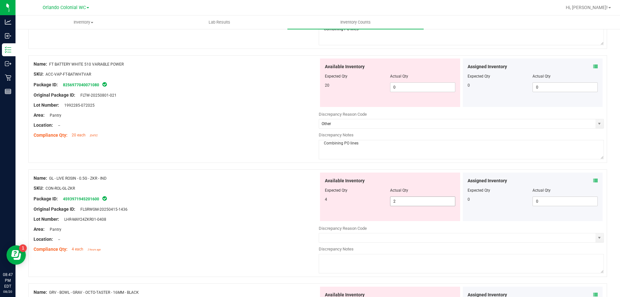
click at [404, 199] on input "2" at bounding box center [423, 201] width 65 height 9
type input "4"
click at [179, 229] on div "Area: Pantry" at bounding box center [176, 229] width 285 height 7
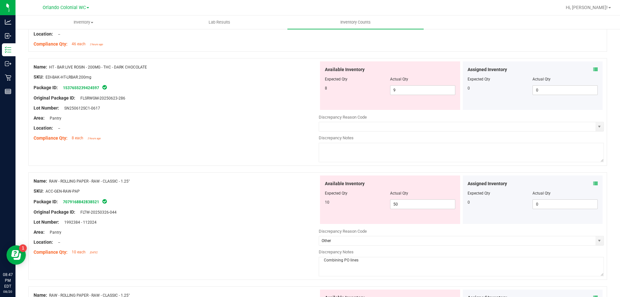
scroll to position [1118, 0]
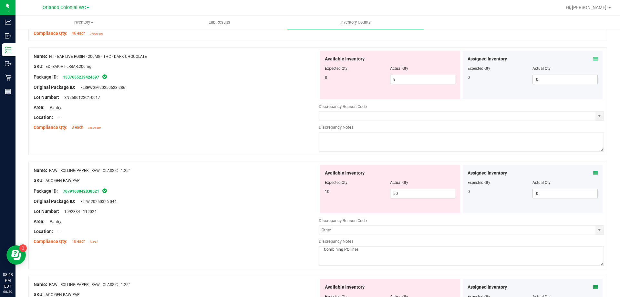
click at [421, 79] on input "9" at bounding box center [423, 79] width 65 height 9
type input "8"
click at [253, 120] on div "Location: --" at bounding box center [176, 117] width 285 height 7
type input "8"
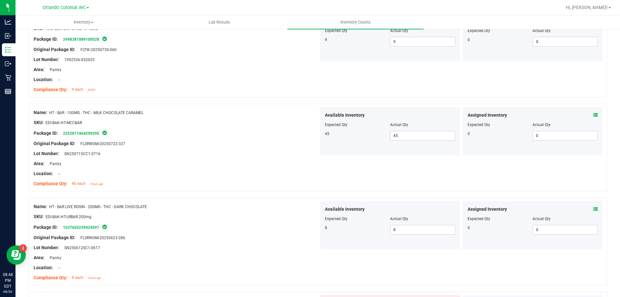
scroll to position [965, 0]
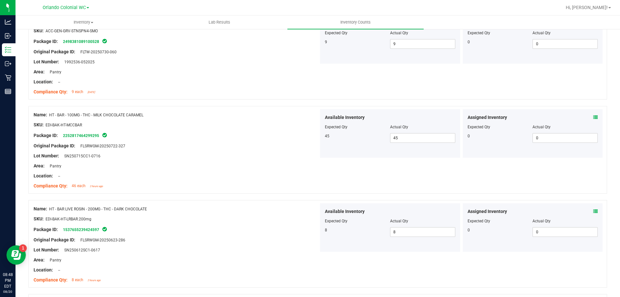
click at [251, 140] on div at bounding box center [176, 140] width 285 height 3
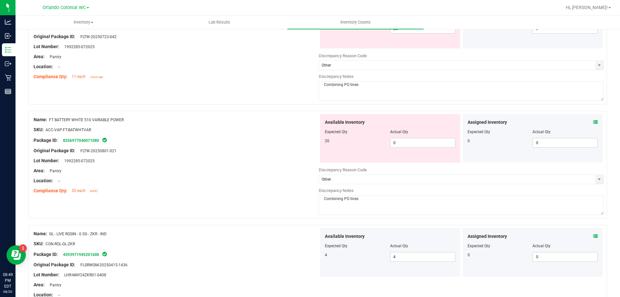
scroll to position [0, 0]
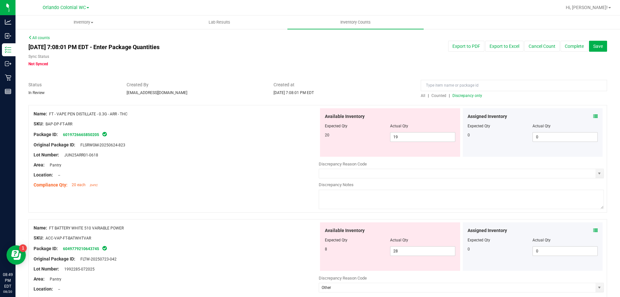
click at [422, 95] on span "All" at bounding box center [423, 95] width 5 height 5
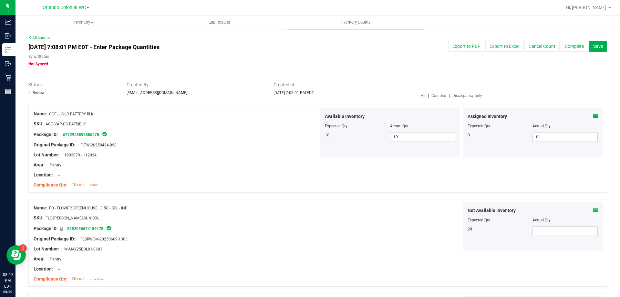
click at [436, 84] on input at bounding box center [514, 85] width 186 height 11
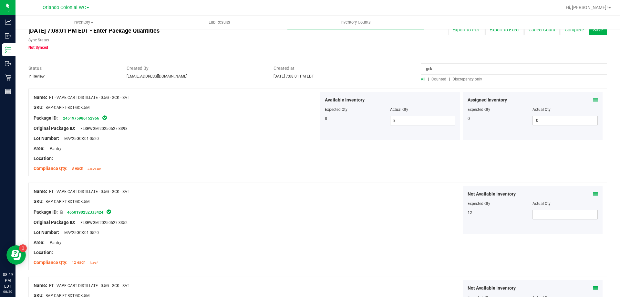
scroll to position [32, 0]
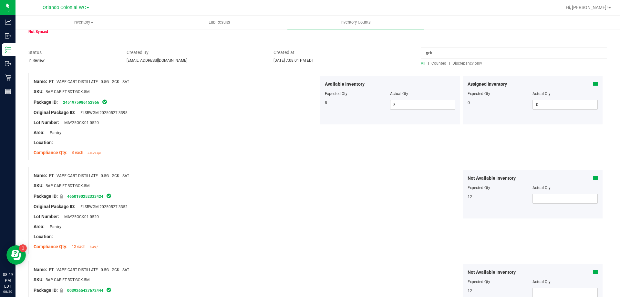
click at [593, 83] on icon at bounding box center [595, 84] width 5 height 5
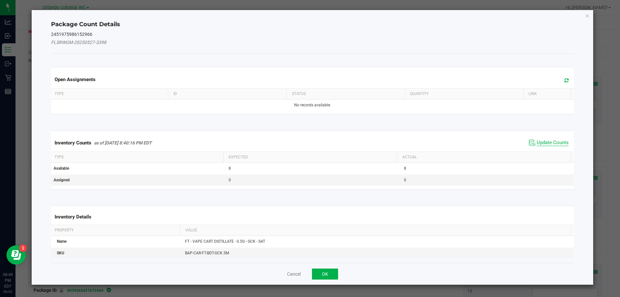
click at [545, 141] on span "Update Counts" at bounding box center [553, 143] width 32 height 6
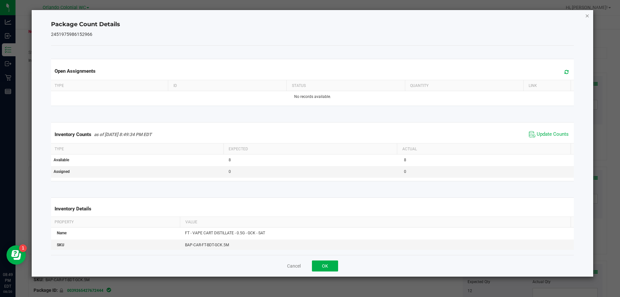
click at [588, 15] on icon "Close" at bounding box center [587, 16] width 5 height 8
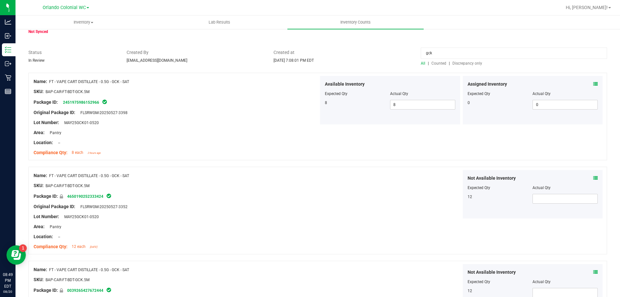
click at [593, 178] on icon at bounding box center [595, 178] width 5 height 5
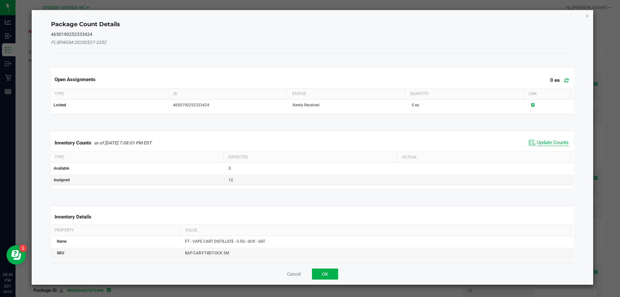
click at [546, 142] on span "Update Counts" at bounding box center [553, 143] width 32 height 6
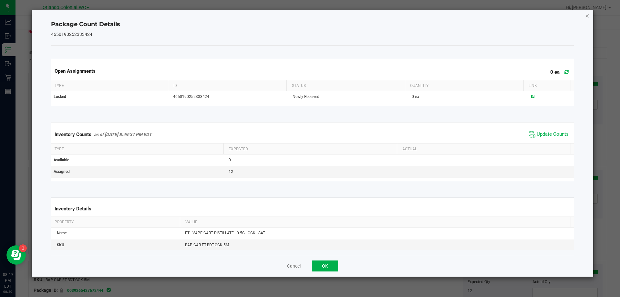
click at [589, 18] on icon "Close" at bounding box center [587, 16] width 5 height 8
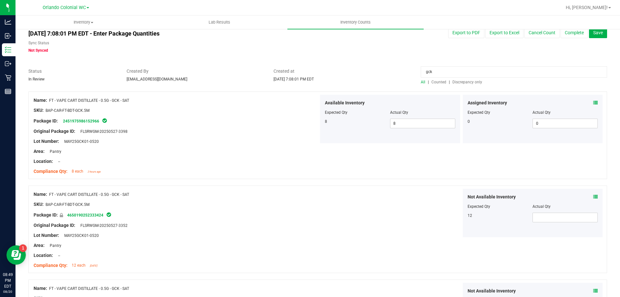
scroll to position [0, 0]
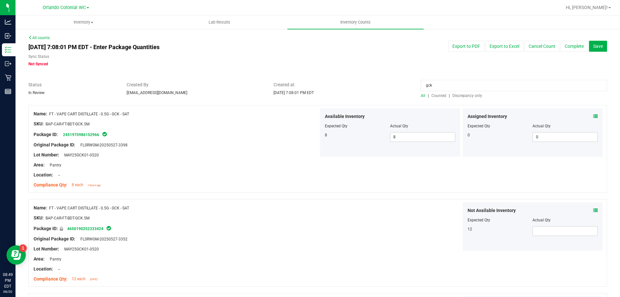
click at [457, 86] on input "gck" at bounding box center [514, 85] width 186 height 11
type input "g"
click at [459, 94] on span "Discrepancy only" at bounding box center [468, 95] width 30 height 5
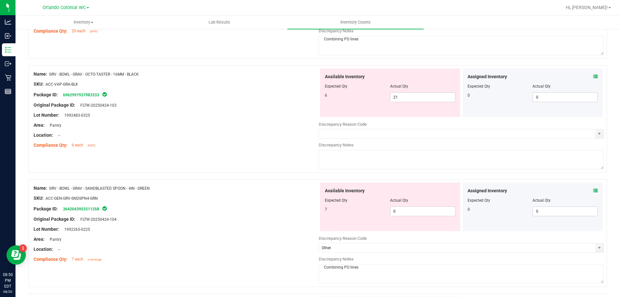
scroll to position [388, 0]
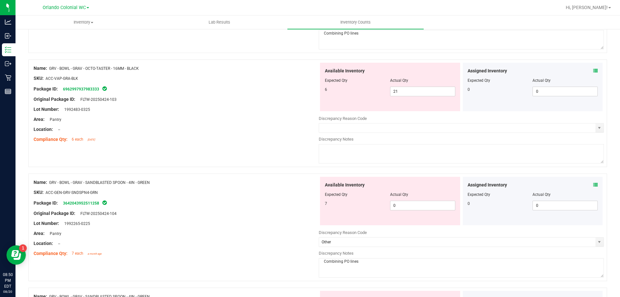
drag, startPoint x: 156, startPoint y: 66, endPoint x: 50, endPoint y: 71, distance: 106.4
click at [50, 71] on div "Name: GRV - BOWL - GRAV - OCTO-TASTER - 16MM - BLACK" at bounding box center [176, 68] width 285 height 7
copy span "GRV - BOWL - GRAV - OCTO-TASTER - 16MM - BLACK"
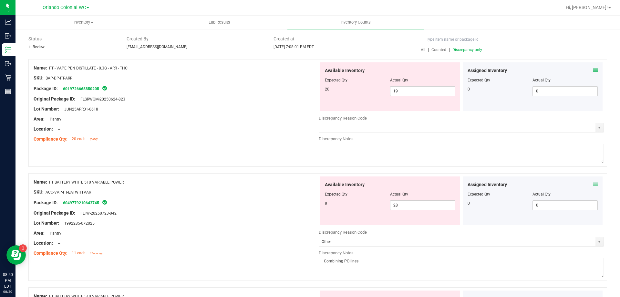
scroll to position [0, 0]
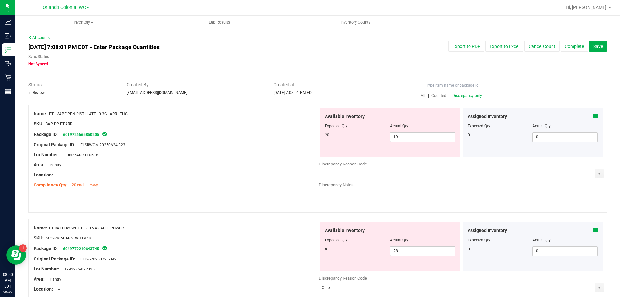
click at [416, 95] on div "All | Counted | Discrepancy only" at bounding box center [514, 89] width 196 height 17
click at [421, 96] on span "All" at bounding box center [423, 95] width 5 height 5
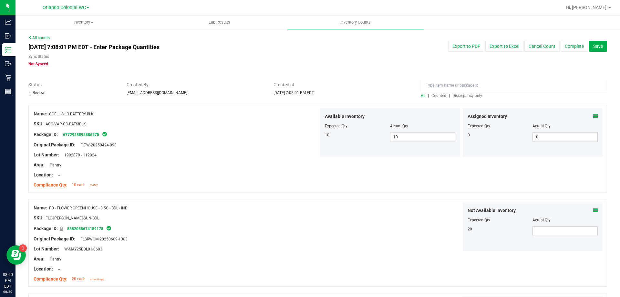
click at [431, 91] on div at bounding box center [514, 86] width 186 height 11
click at [433, 89] on input at bounding box center [514, 85] width 186 height 11
paste input "GRV - BOWL - GRAV - OCTO-TASTER - 16MM - BLACK"
type input "GRV - BOWL - GRAV - OCTO-TASTER - 16MM - BLACK"
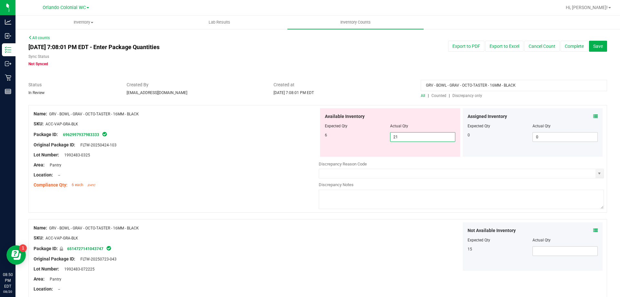
drag, startPoint x: 409, startPoint y: 133, endPoint x: 298, endPoint y: 134, distance: 111.1
click at [305, 134] on div "Name: GRV - BOWL - GRAV - OCTO-TASTER - 16MM - BLACK SKU: ACC-VAP-GRA-BLK Packa…" at bounding box center [317, 159] width 579 height 108
type input "6"
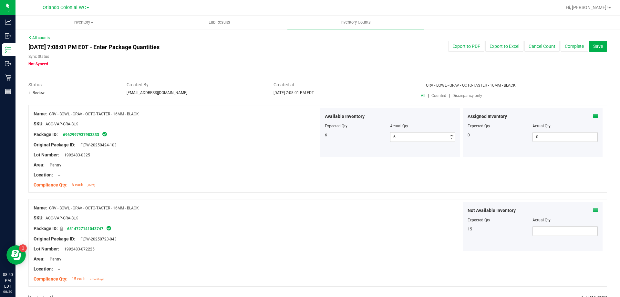
click at [291, 133] on div "Package ID: 6962997937983333" at bounding box center [176, 134] width 285 height 8
click at [475, 90] on input "GRV - BOWL - GRAV - OCTO-TASTER - 16MM - BLACK" at bounding box center [514, 85] width 186 height 11
click at [476, 89] on input "GRV - BOWL - GRAV - OCTO-TASTER - 16MM - BLACK" at bounding box center [514, 85] width 186 height 11
click at [469, 99] on div at bounding box center [317, 102] width 579 height 6
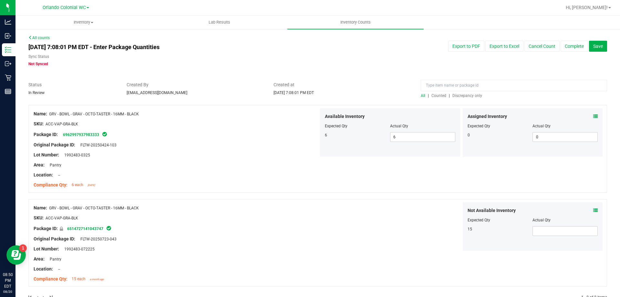
click at [469, 97] on span "Discrepancy only" at bounding box center [468, 95] width 30 height 5
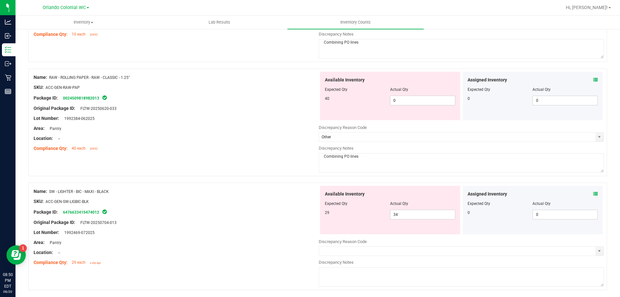
scroll to position [742, 0]
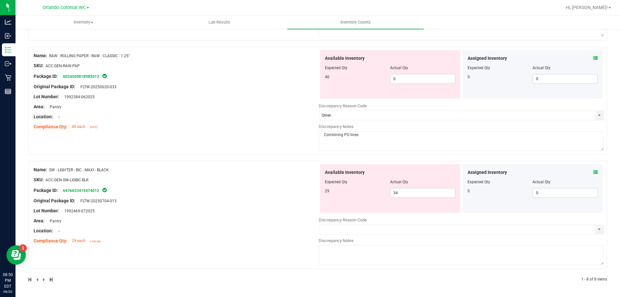
drag, startPoint x: 140, startPoint y: 168, endPoint x: 49, endPoint y: 169, distance: 90.1
click at [49, 169] on div "Name: SW - LIGHTER - BIC - MAXI - BLACK" at bounding box center [176, 169] width 285 height 7
copy span "SW - LIGHTER - BIC - MAXI - BLACK"
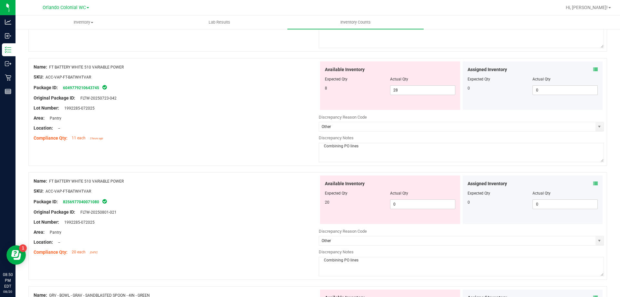
scroll to position [0, 0]
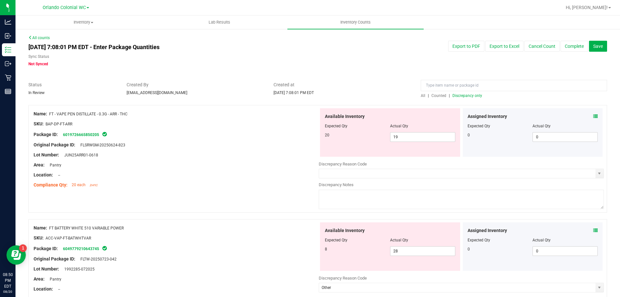
click at [421, 96] on span "All" at bounding box center [423, 95] width 5 height 5
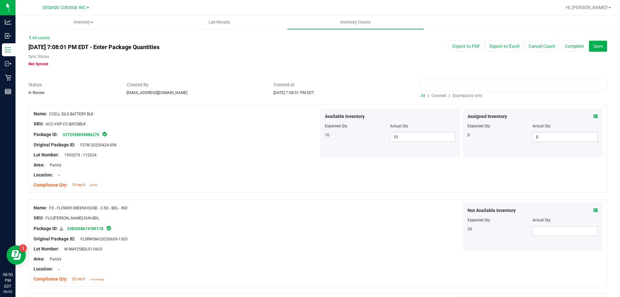
click at [429, 83] on input at bounding box center [514, 85] width 186 height 11
paste input "SW - LIGHTER - BIC - MAXI - BLACK"
type input "SW - LIGHTER - BIC - MAXI - BLACK"
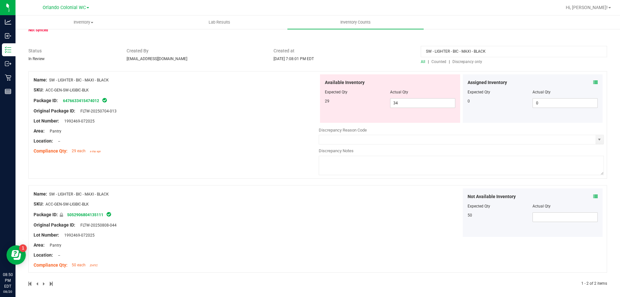
scroll to position [38, 0]
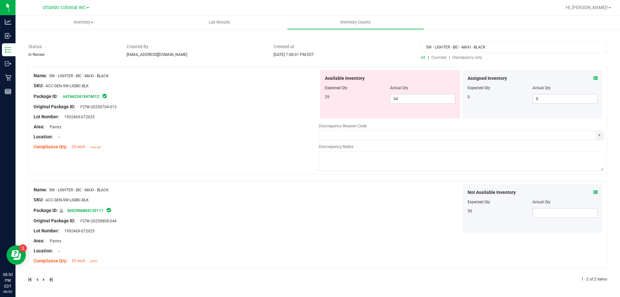
click at [593, 79] on icon at bounding box center [595, 78] width 5 height 5
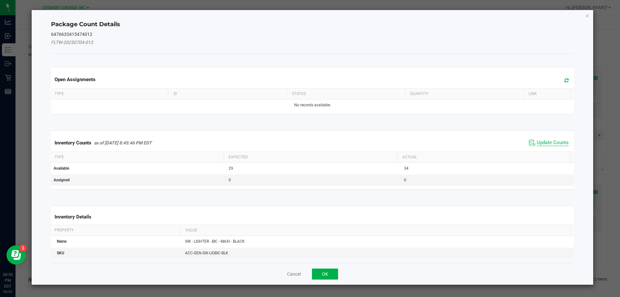
drag, startPoint x: 556, startPoint y: 131, endPoint x: 553, endPoint y: 144, distance: 12.9
click at [555, 136] on kendo-grid "Inventory Counts as of [DATE] 8:45:46 PM EDT Update Counts Type Expected Actual…" at bounding box center [312, 159] width 533 height 59
click at [553, 144] on span "Update Counts" at bounding box center [553, 143] width 32 height 6
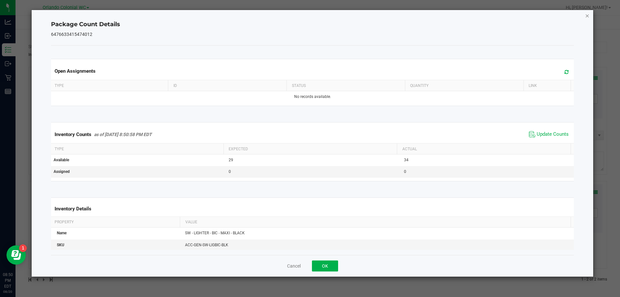
click at [586, 17] on icon "Close" at bounding box center [587, 16] width 5 height 8
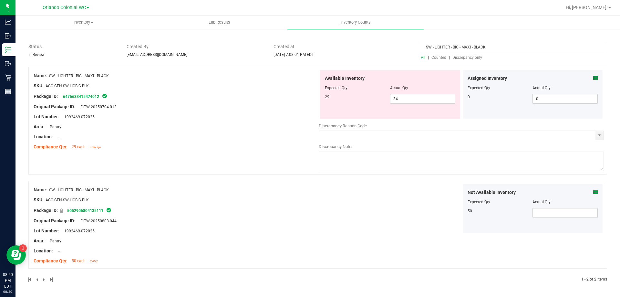
click at [264, 127] on div "Area: Pantry" at bounding box center [176, 126] width 285 height 7
click at [593, 190] on icon at bounding box center [595, 192] width 5 height 5
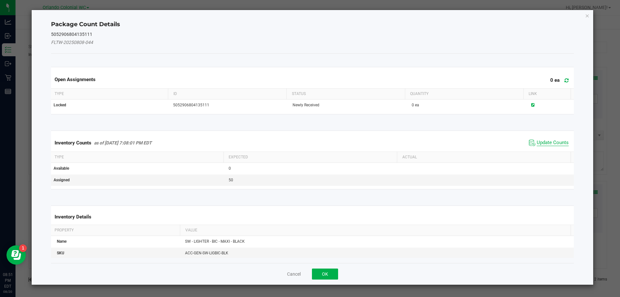
click at [544, 143] on span "Update Counts" at bounding box center [553, 143] width 32 height 6
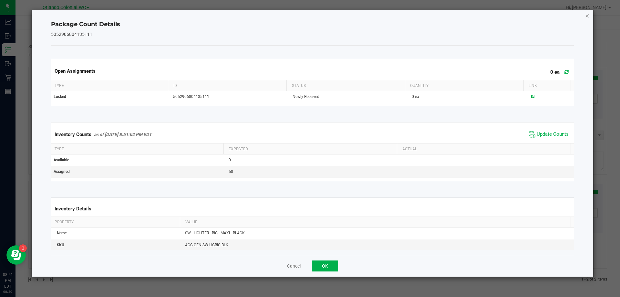
click at [585, 17] on icon "Close" at bounding box center [587, 16] width 5 height 8
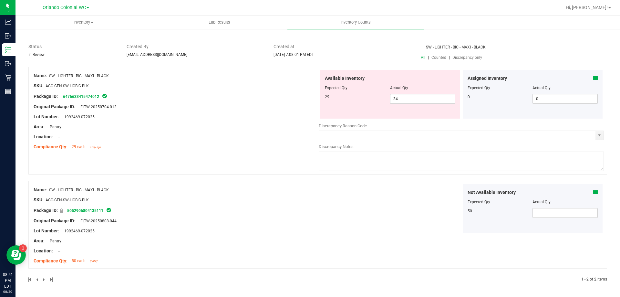
click at [200, 173] on div "Name: SW - LIGHTER - BIC - MAXI - BLACK SKU: ACC-GEN-SW-LIGBIC-BLK Package ID: …" at bounding box center [317, 121] width 579 height 108
click at [399, 101] on span "34 34" at bounding box center [422, 99] width 65 height 10
click at [399, 101] on input "34" at bounding box center [423, 98] width 65 height 9
type input "29"
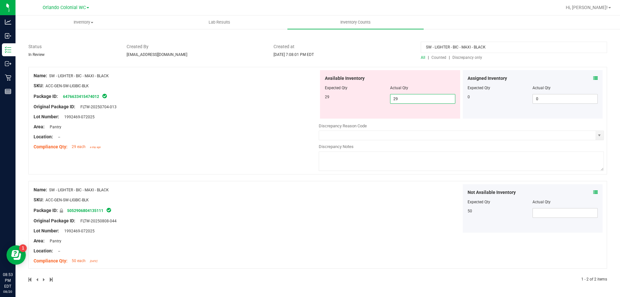
click at [266, 108] on div "Name: SW - LIGHTER - BIC - MAXI - BLACK SKU: ACC-GEN-SW-LIGBIC-BLK Package ID: …" at bounding box center [176, 111] width 285 height 82
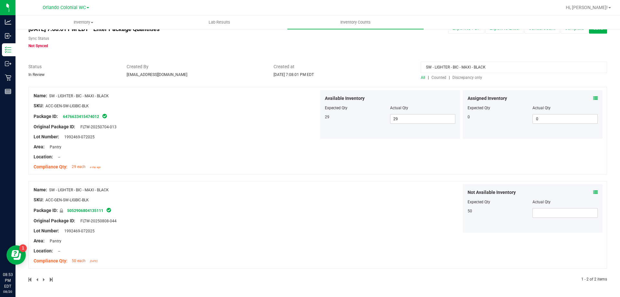
click at [468, 79] on span "Discrepancy only" at bounding box center [468, 77] width 30 height 5
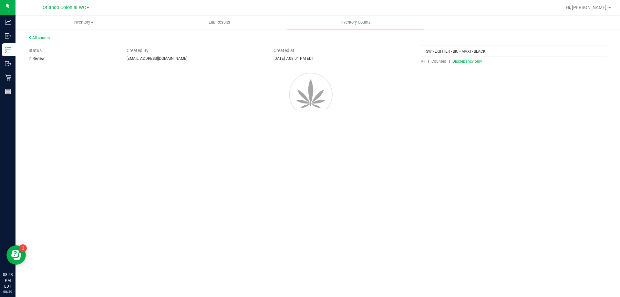
scroll to position [0, 0]
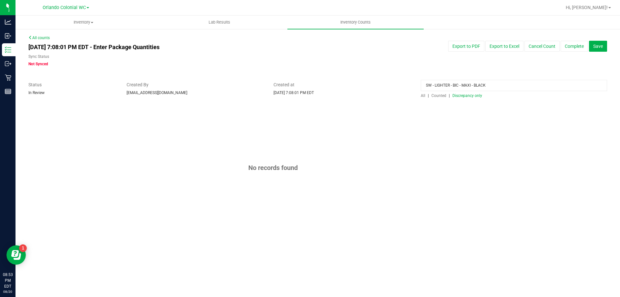
click at [480, 85] on input "SW - LIGHTER - BIC - MAXI - BLACK" at bounding box center [514, 85] width 186 height 11
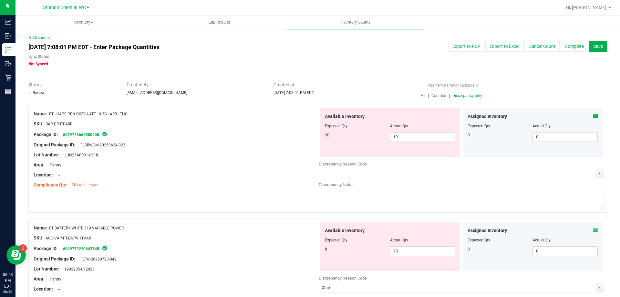
click at [467, 94] on span "Discrepancy only" at bounding box center [468, 95] width 30 height 5
click at [264, 128] on div at bounding box center [176, 128] width 285 height 3
click at [601, 48] on button "Save" at bounding box center [598, 46] width 18 height 11
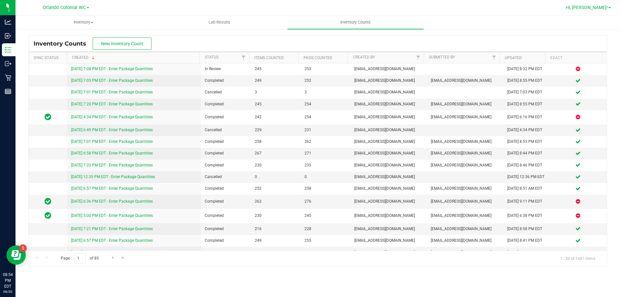
click at [606, 11] on link "Hi, [PERSON_NAME]!" at bounding box center [588, 7] width 50 height 7
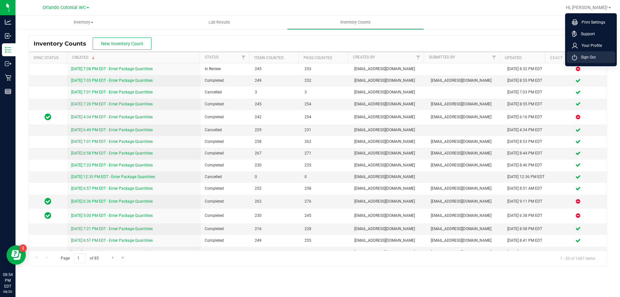
click at [595, 58] on span "Sign Out" at bounding box center [586, 57] width 19 height 6
